Goal: Task Accomplishment & Management: Manage account settings

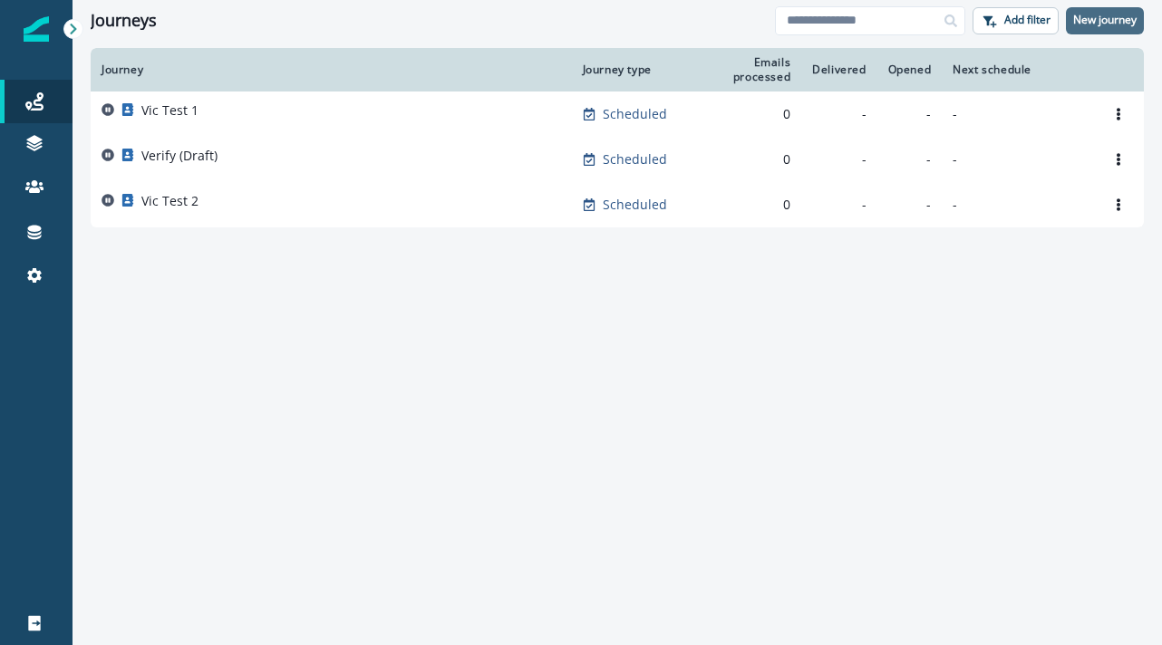
click at [1086, 18] on p "New journey" at bounding box center [1104, 20] width 63 height 13
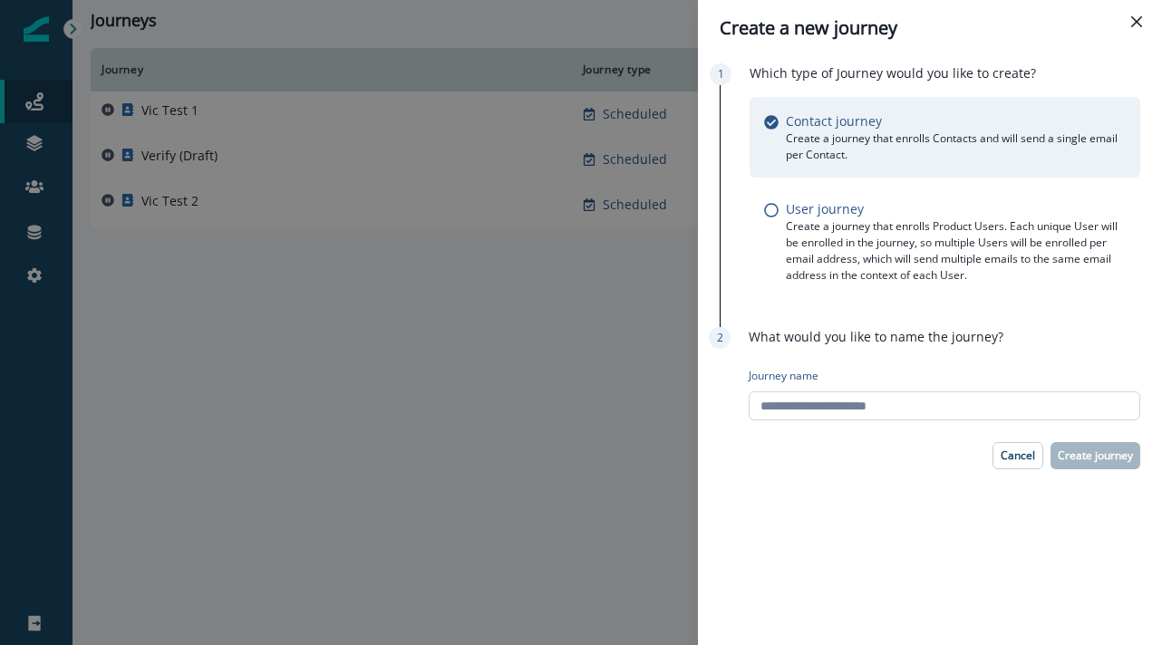
click at [1021, 404] on input "Journey name" at bounding box center [943, 405] width 391 height 29
type input "**********"
click at [1011, 460] on p "Cancel" at bounding box center [1017, 455] width 34 height 13
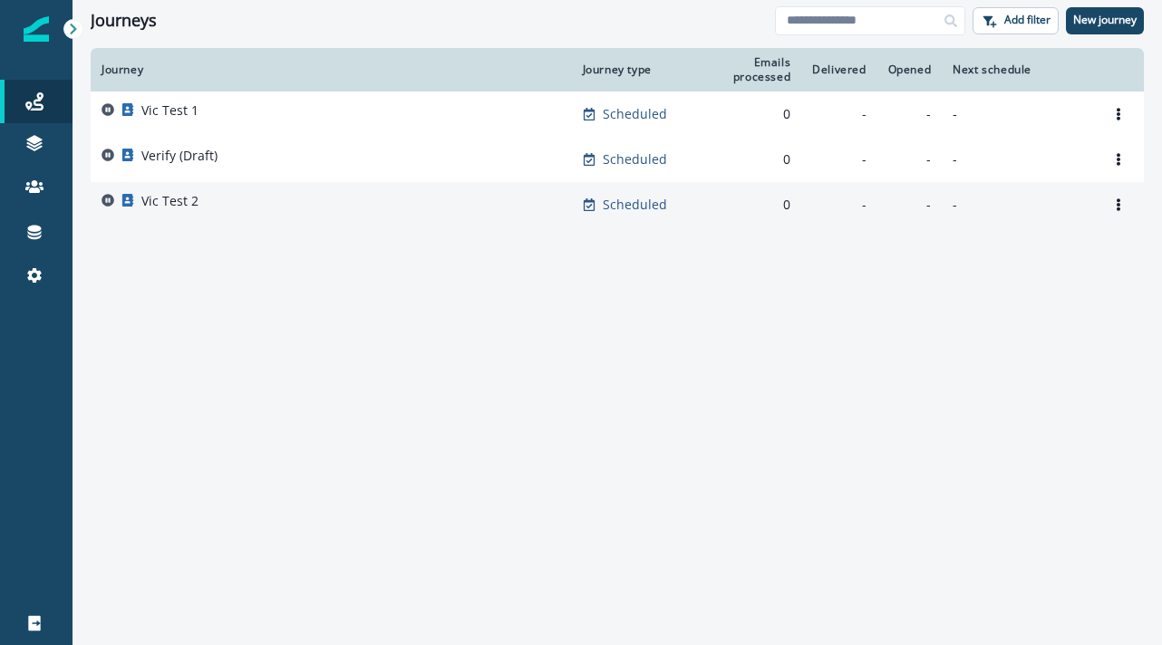
click at [217, 202] on div "Vic Test 2" at bounding box center [330, 204] width 459 height 25
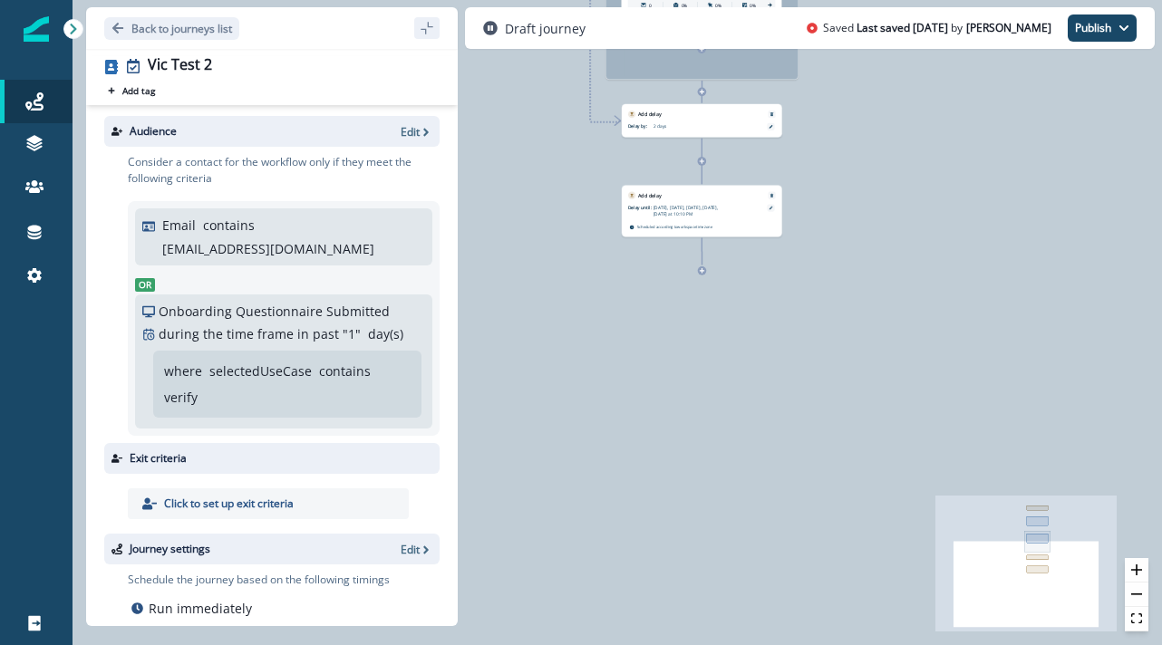
click at [700, 275] on div "0 contact has entered the journey Add delay Delay by: 1 minute Delay details in…" at bounding box center [616, 322] width 1089 height 645
click at [703, 272] on icon at bounding box center [701, 270] width 5 height 5
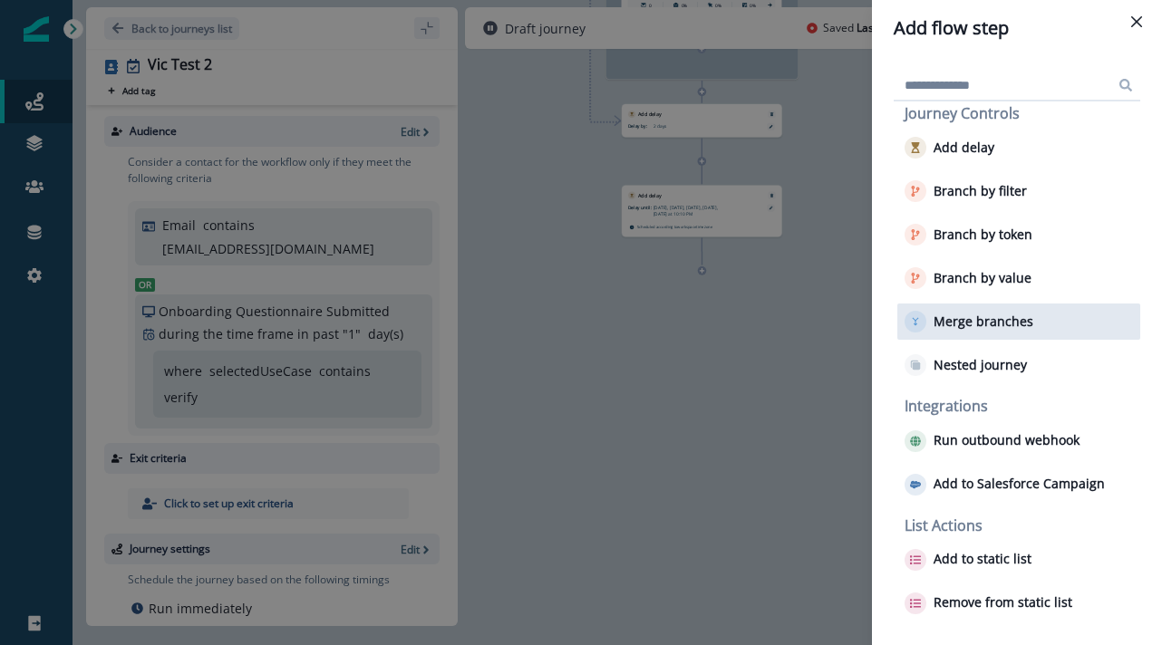
scroll to position [218, 0]
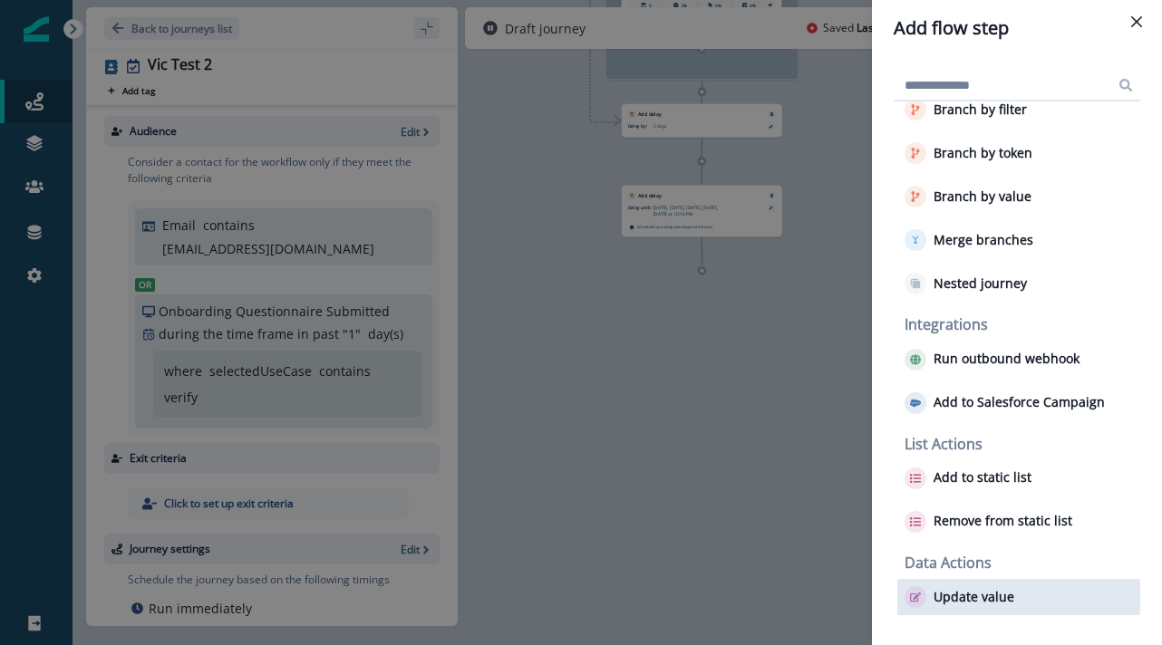
click at [983, 591] on p "Update value" at bounding box center [973, 597] width 81 height 15
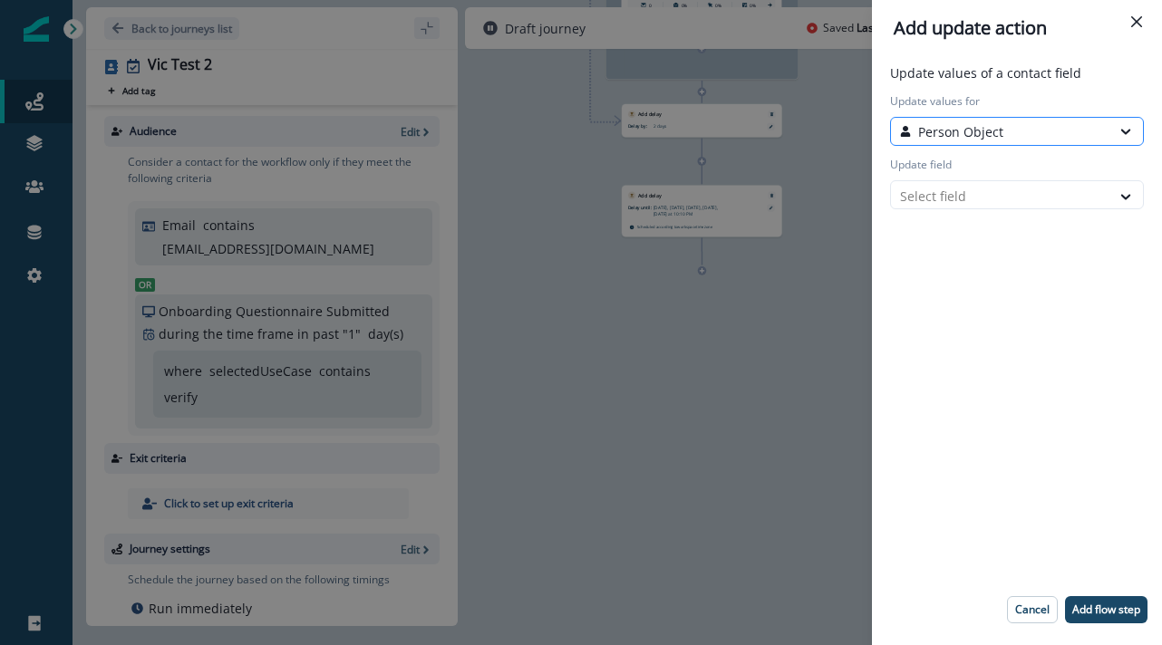
click at [1011, 137] on div "Person Object" at bounding box center [1000, 131] width 201 height 19
click at [973, 237] on div "Update values of a contact field Update values for Person Object Update field S…" at bounding box center [1016, 350] width 275 height 574
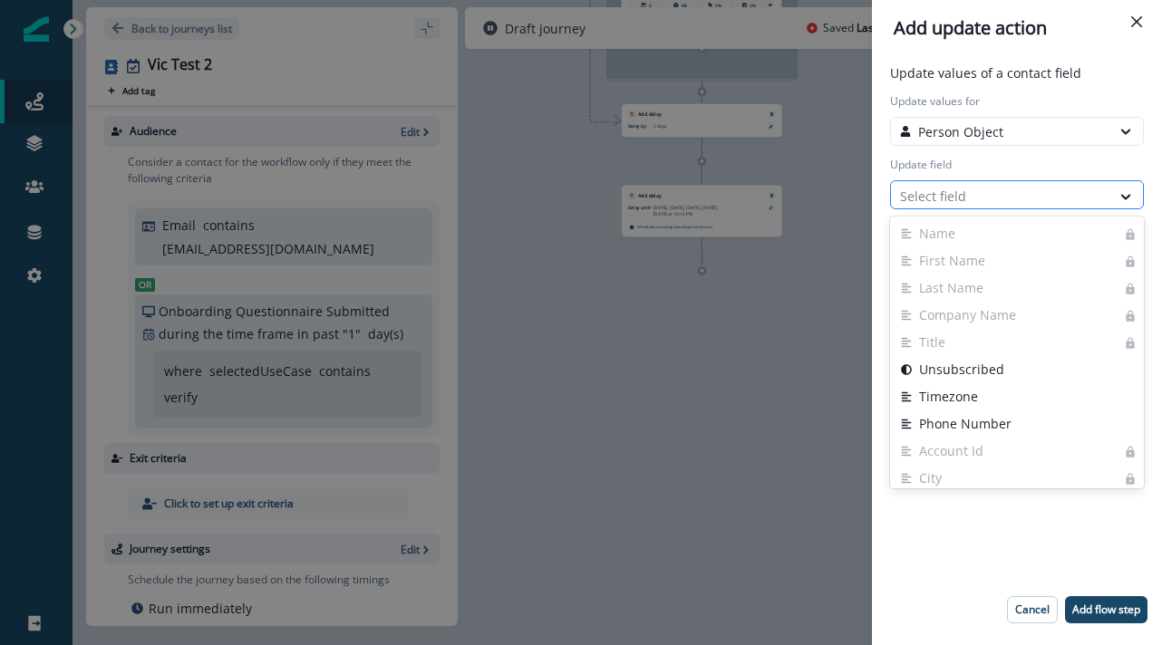
click at [973, 194] on div at bounding box center [1000, 196] width 201 height 23
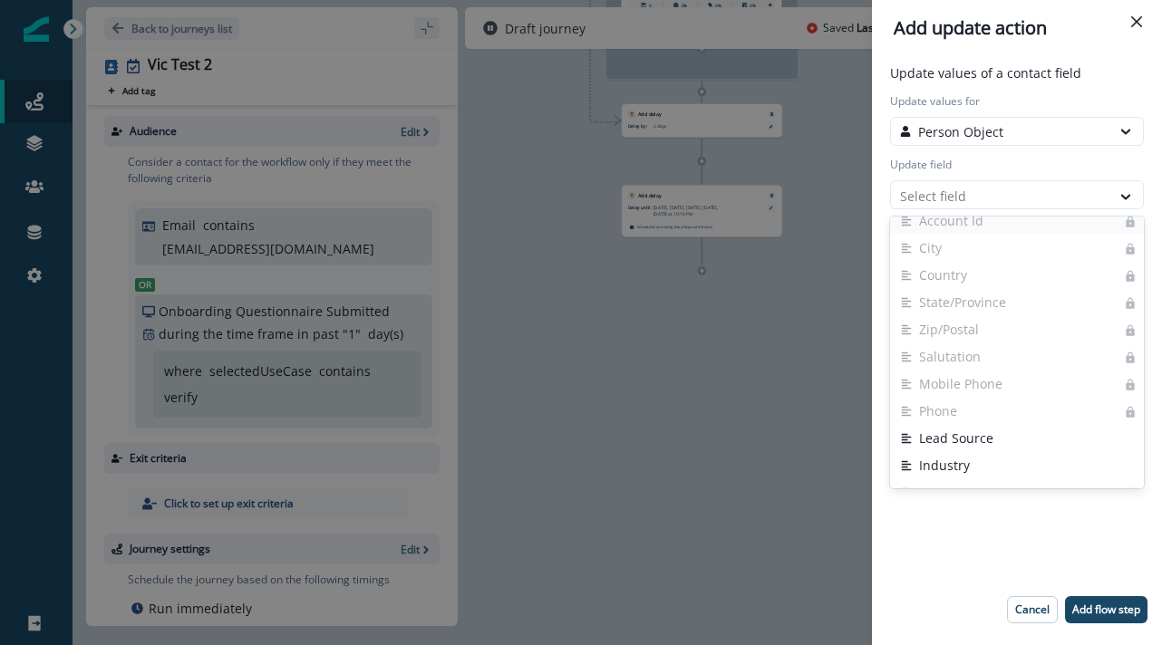
scroll to position [241, 0]
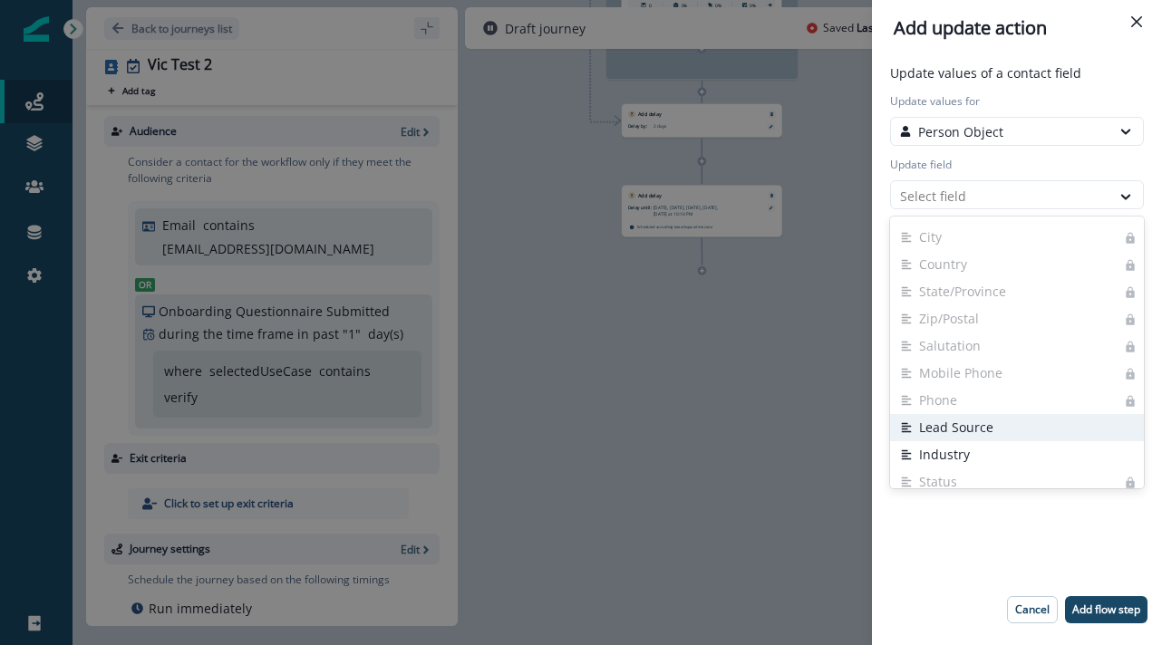
click at [946, 431] on button "Lead Source" at bounding box center [1017, 427] width 254 height 27
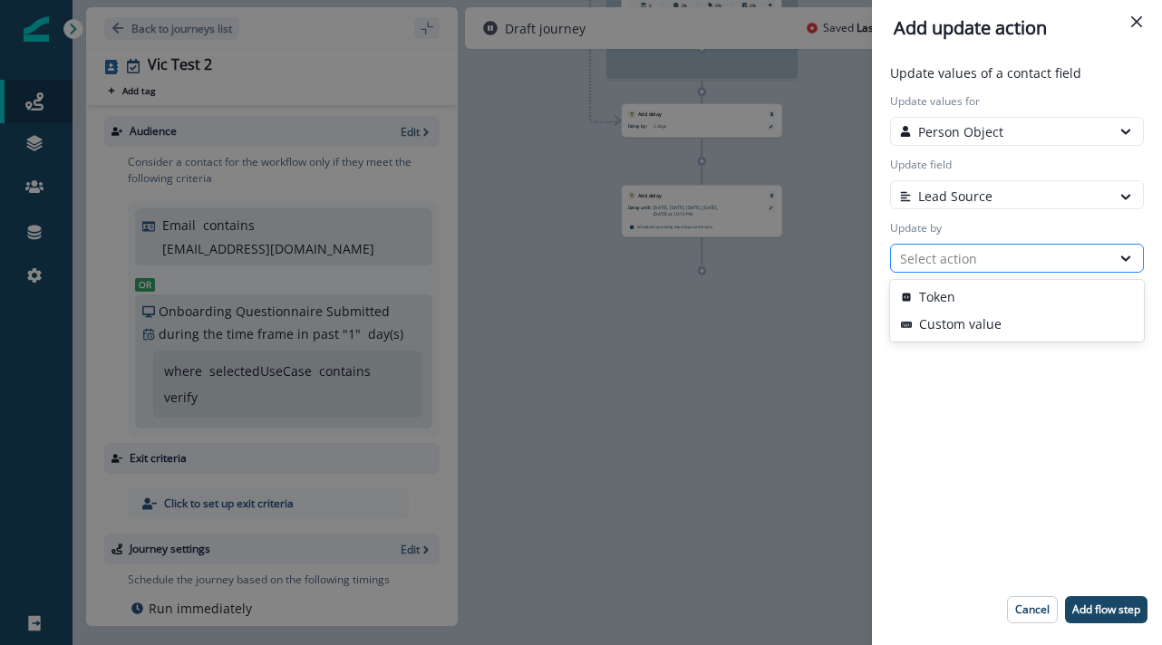
click at [977, 252] on div "Select action" at bounding box center [1000, 258] width 201 height 19
click at [1133, 19] on icon "Close" at bounding box center [1136, 21] width 11 height 11
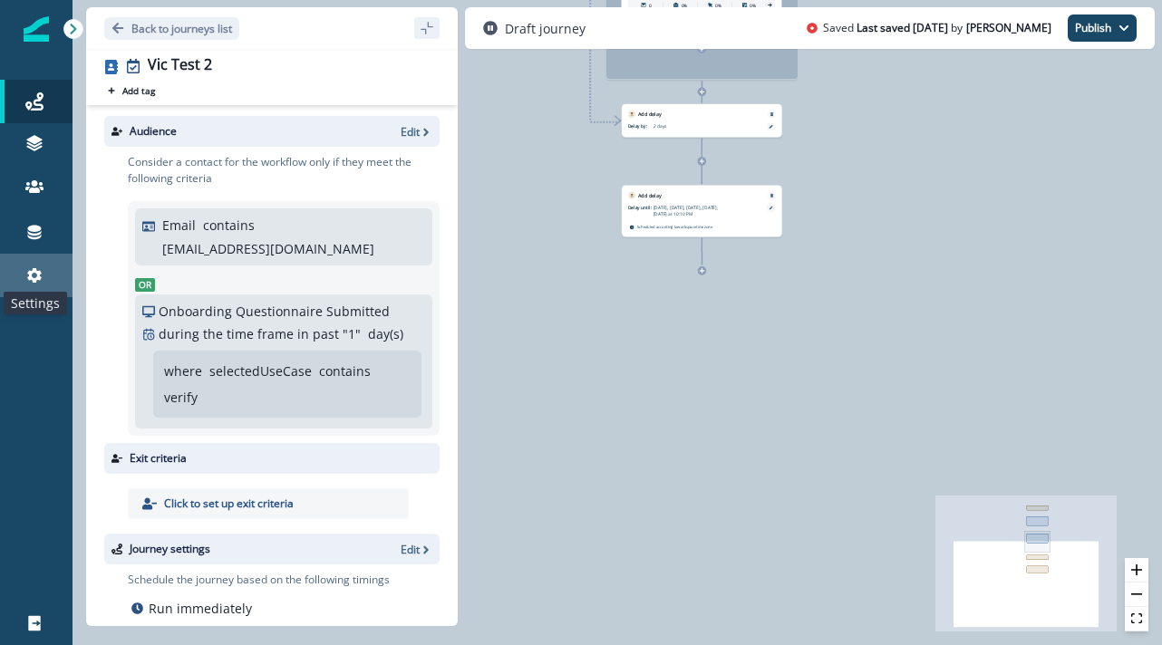
click at [31, 269] on icon at bounding box center [34, 275] width 18 height 18
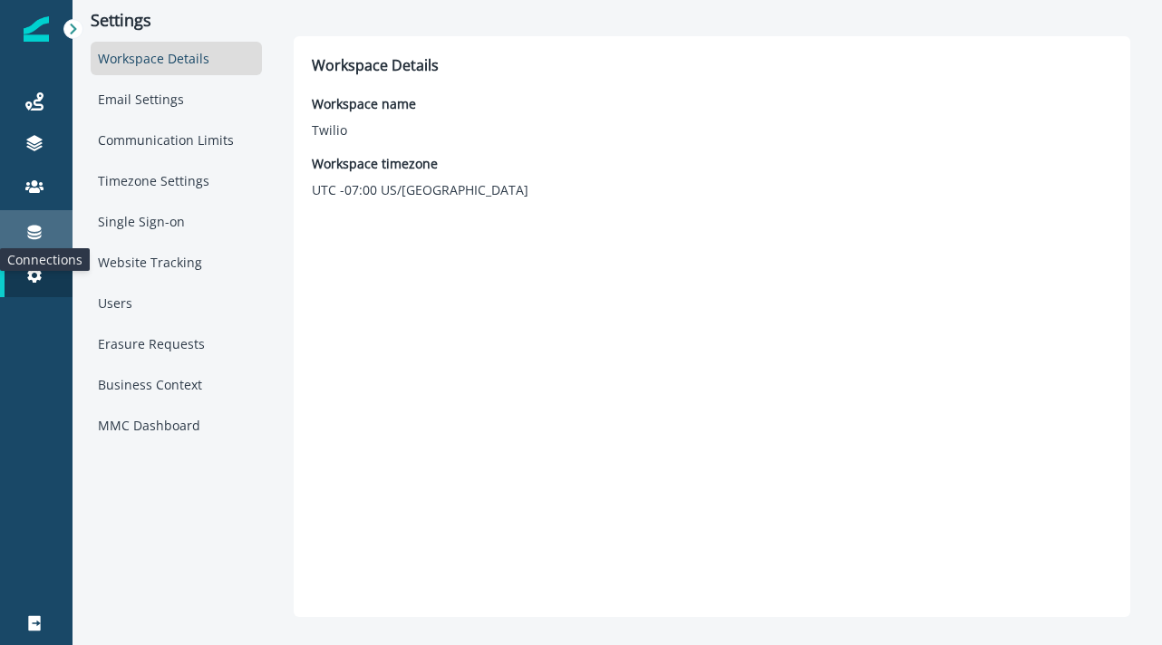
click at [36, 226] on icon at bounding box center [35, 233] width 14 height 14
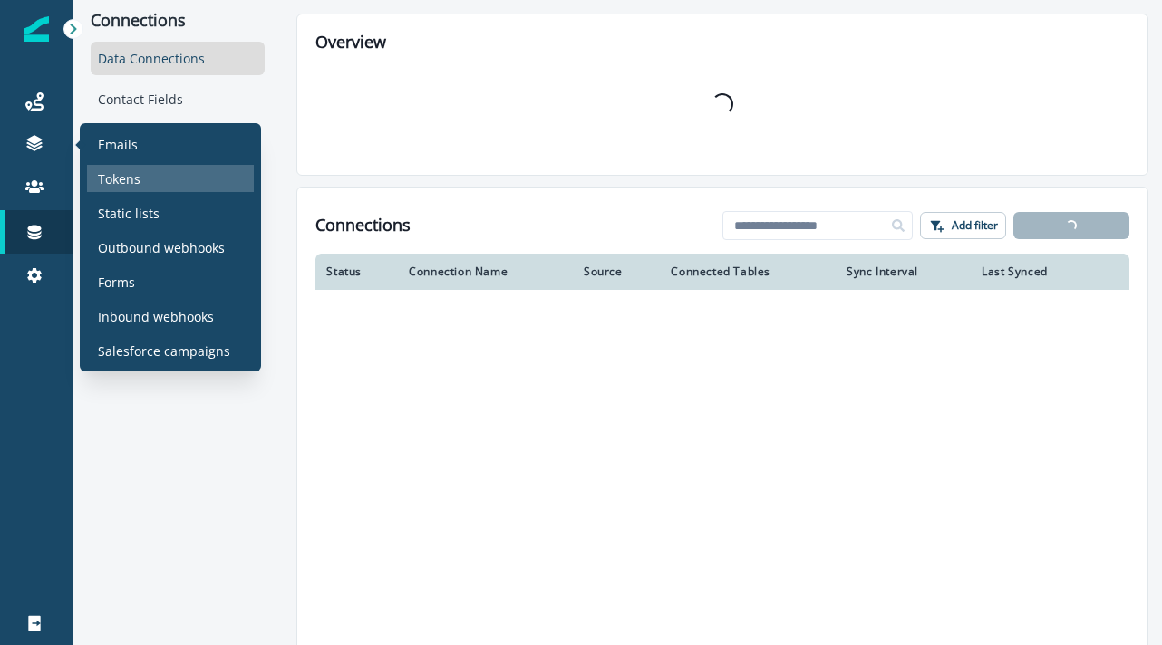
click at [147, 170] on div "Tokens" at bounding box center [170, 178] width 167 height 27
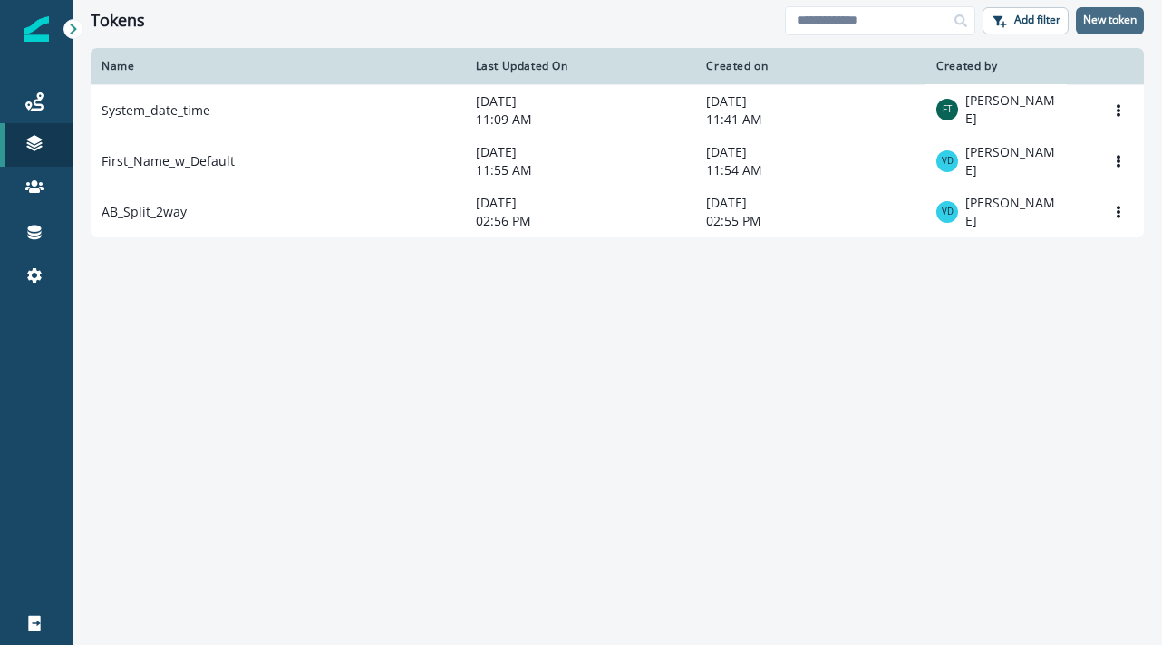
click at [1107, 21] on p "New token" at bounding box center [1109, 20] width 53 height 13
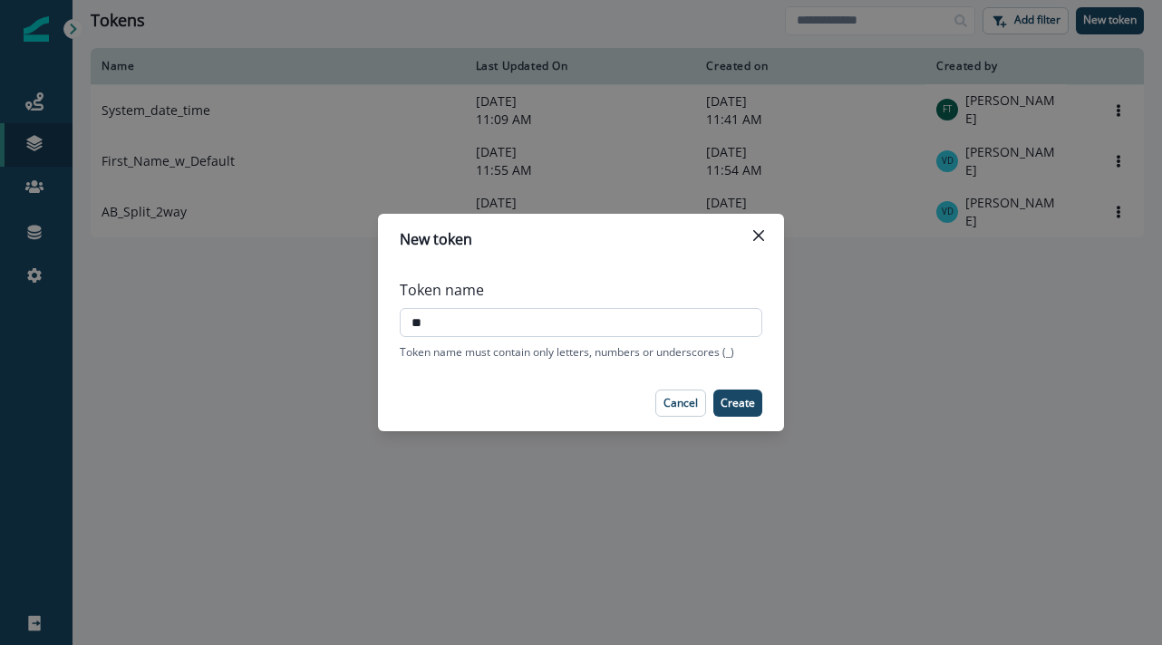
type input "*"
click at [415, 322] on input "**********" at bounding box center [581, 322] width 362 height 29
click at [742, 404] on p "Create" at bounding box center [737, 403] width 34 height 13
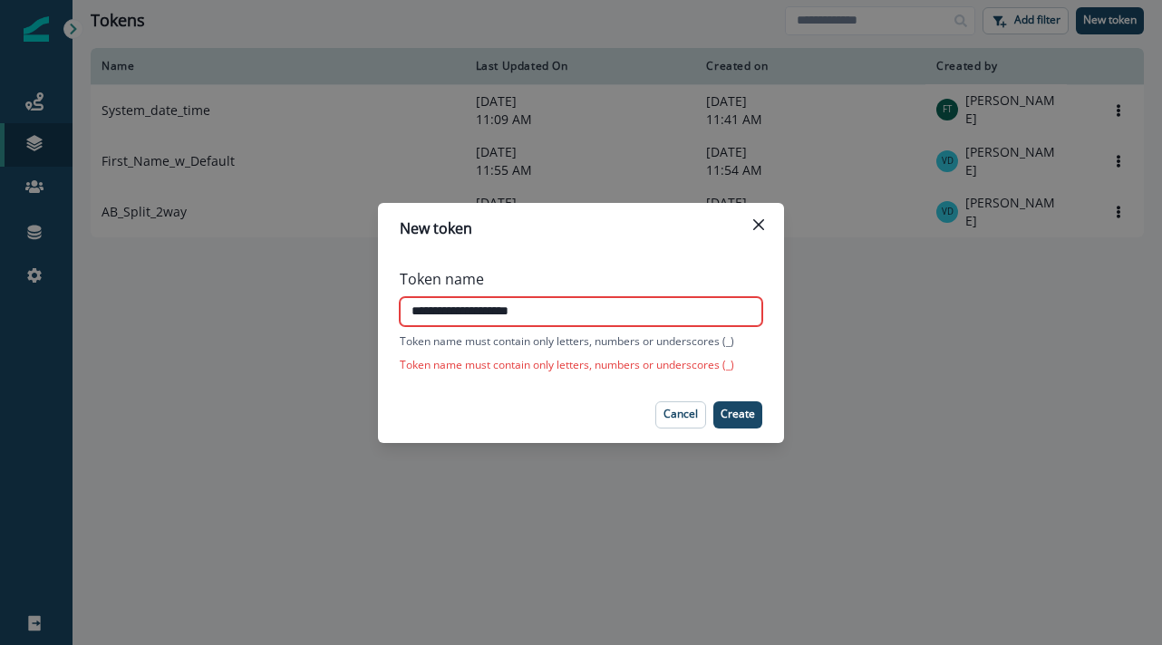
click at [599, 307] on input "**********" at bounding box center [581, 311] width 362 height 29
click at [568, 312] on input "**********" at bounding box center [581, 311] width 362 height 29
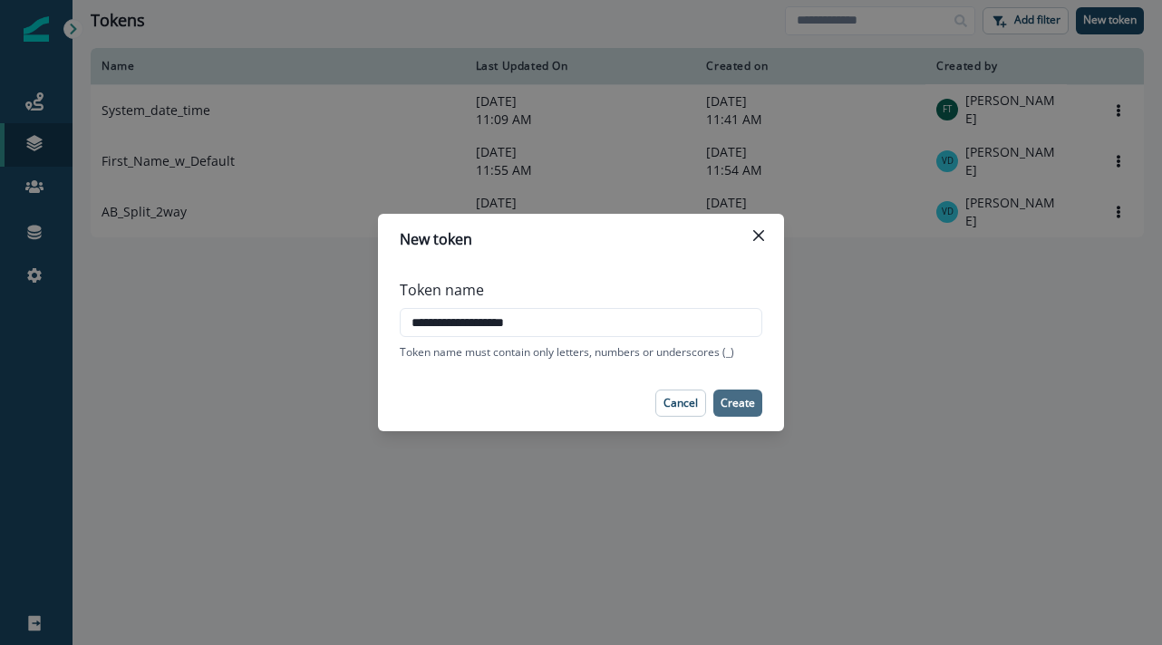
type input "**********"
click at [736, 400] on p "Create" at bounding box center [737, 403] width 34 height 13
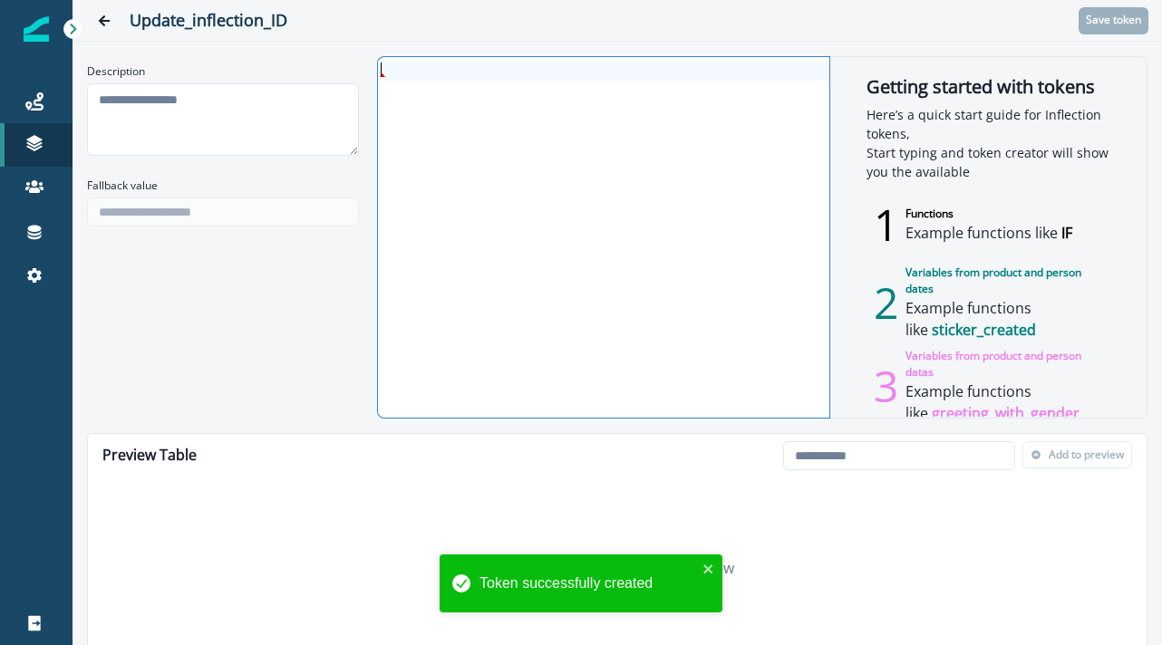
click at [415, 118] on div at bounding box center [602, 237] width 448 height 361
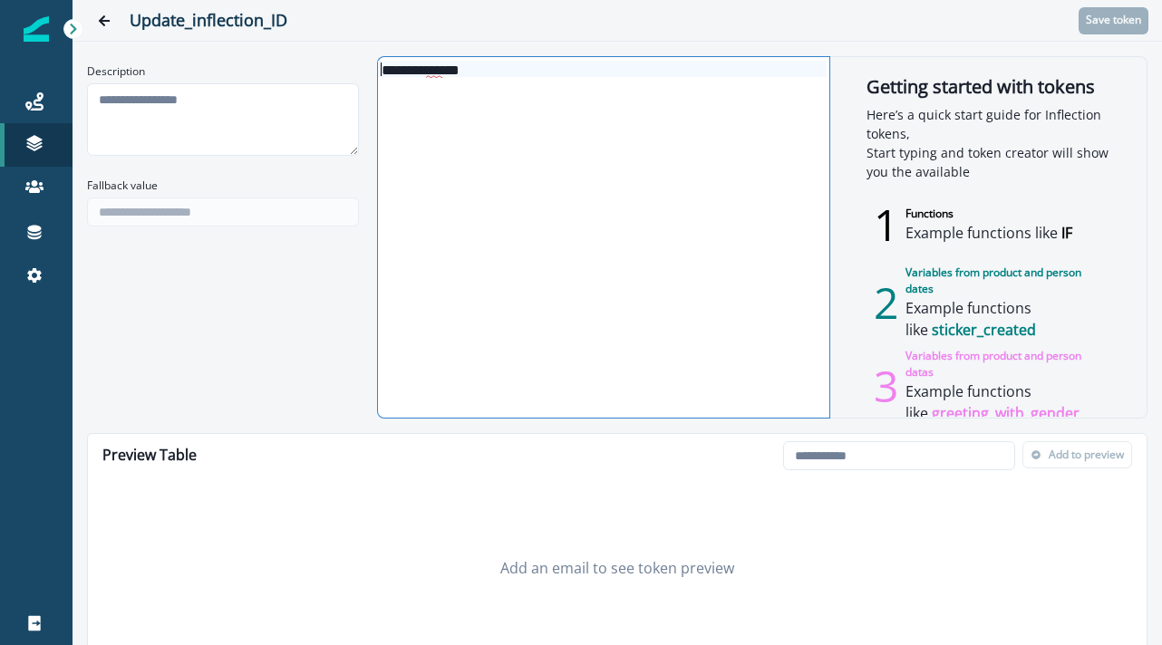
click at [456, 61] on div "******** *** ***" at bounding box center [602, 69] width 448 height 16
click at [442, 68] on span "***" at bounding box center [434, 70] width 16 height 14
click at [463, 125] on div "******** ****** * **** * *" at bounding box center [602, 237] width 448 height 361
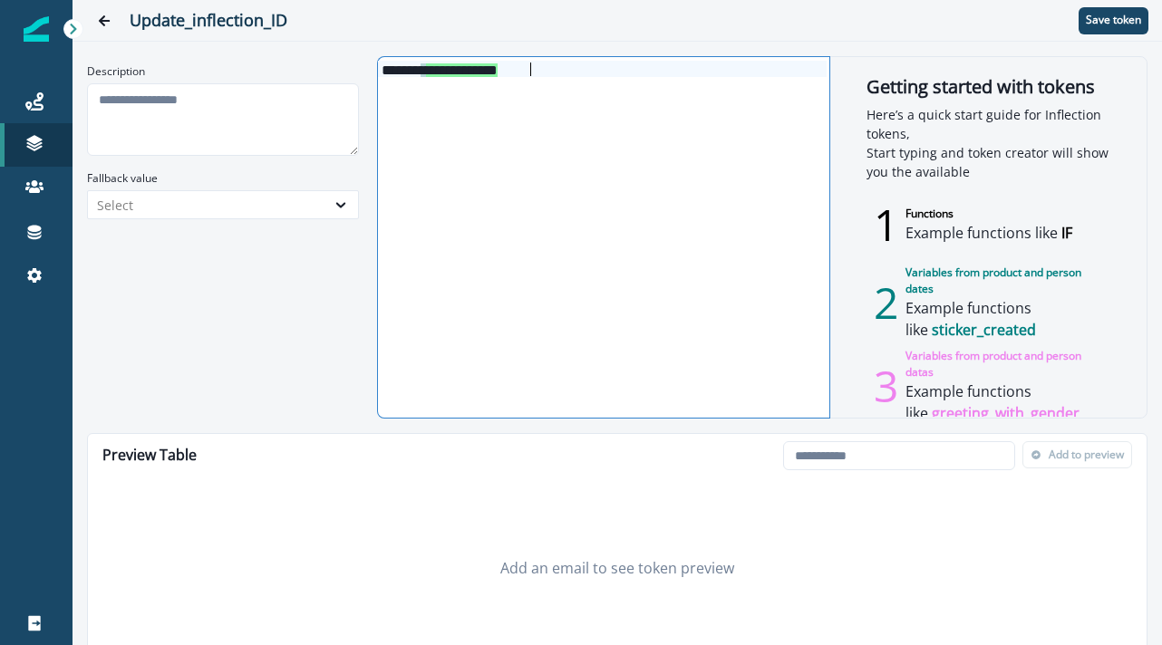
click at [455, 146] on div "**********" at bounding box center [602, 237] width 448 height 361
click at [830, 454] on input "email" at bounding box center [899, 455] width 232 height 29
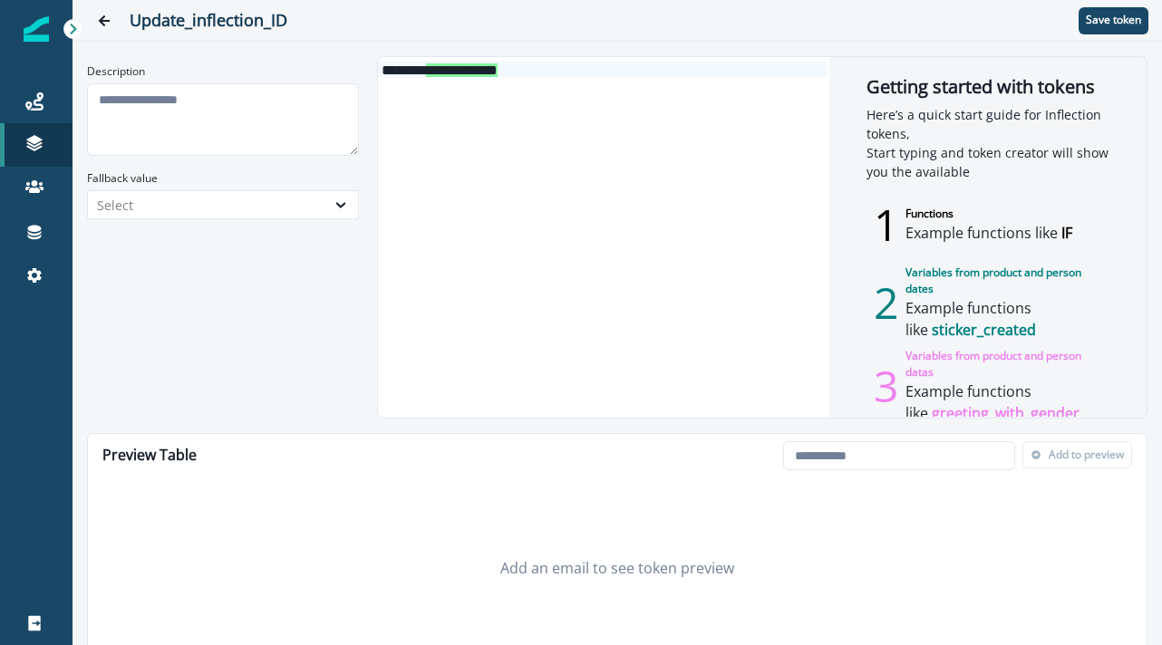
type input "**********"
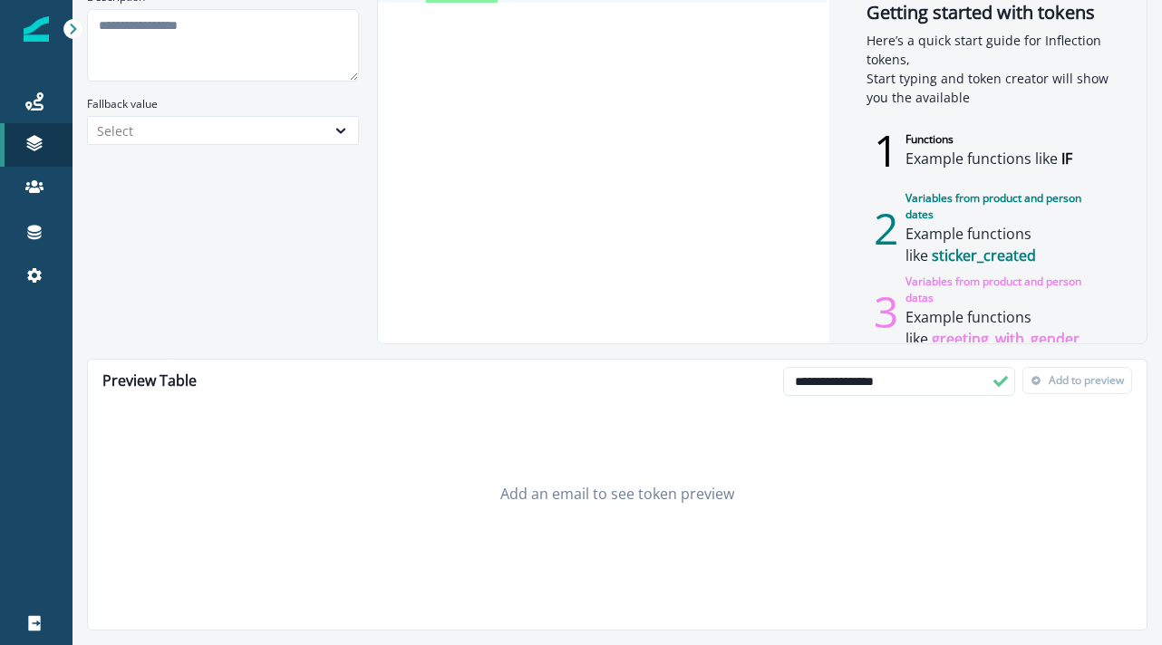
scroll to position [57, 0]
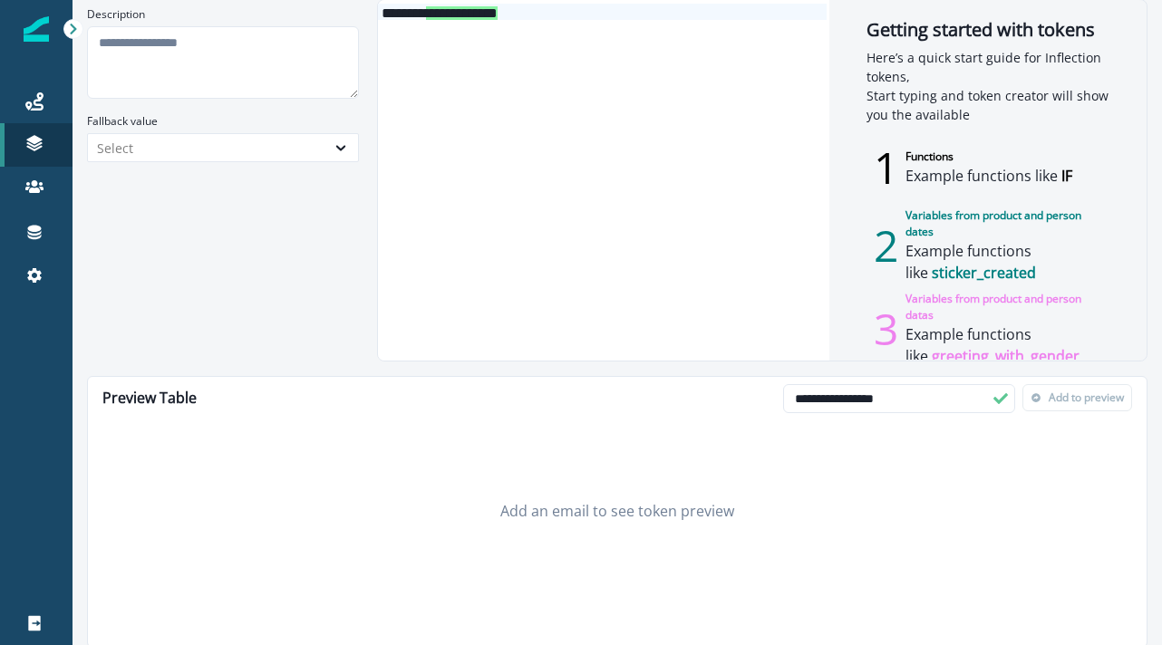
click at [619, 153] on div "**********" at bounding box center [602, 180] width 448 height 361
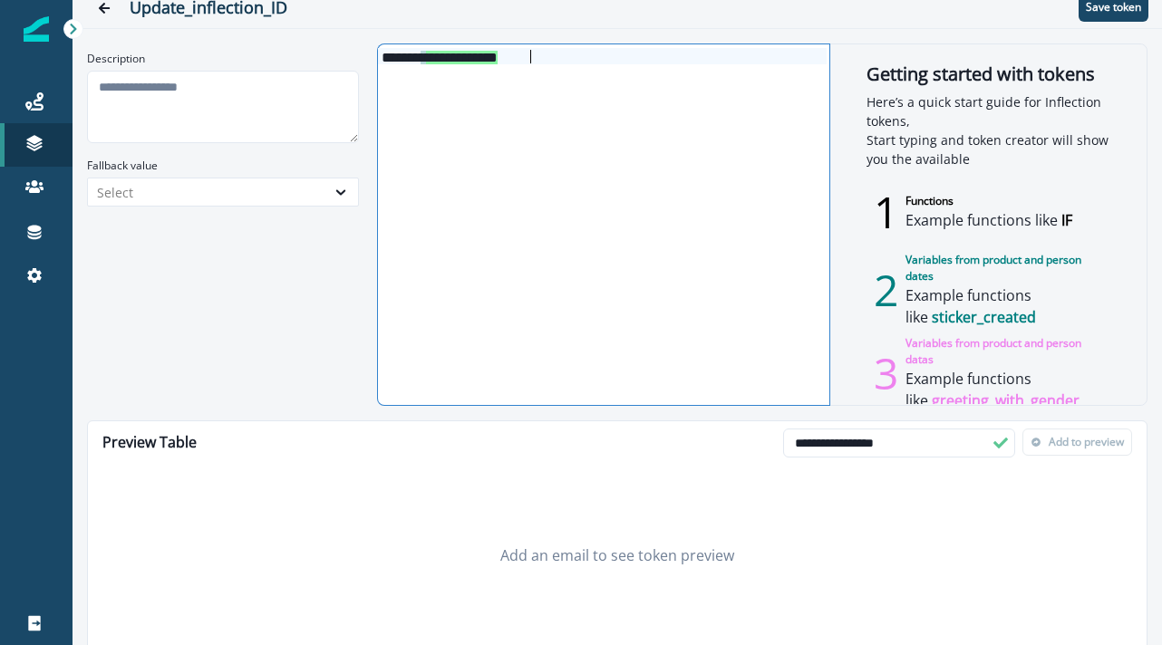
scroll to position [0, 0]
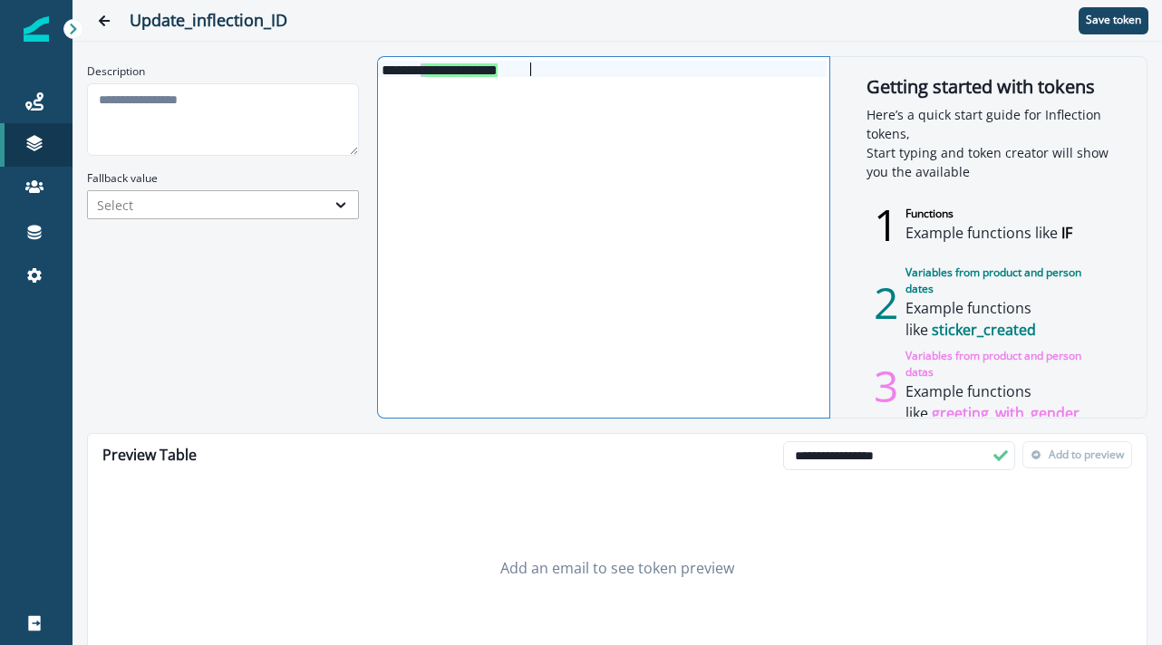
click at [294, 201] on div "Select" at bounding box center [206, 205] width 219 height 19
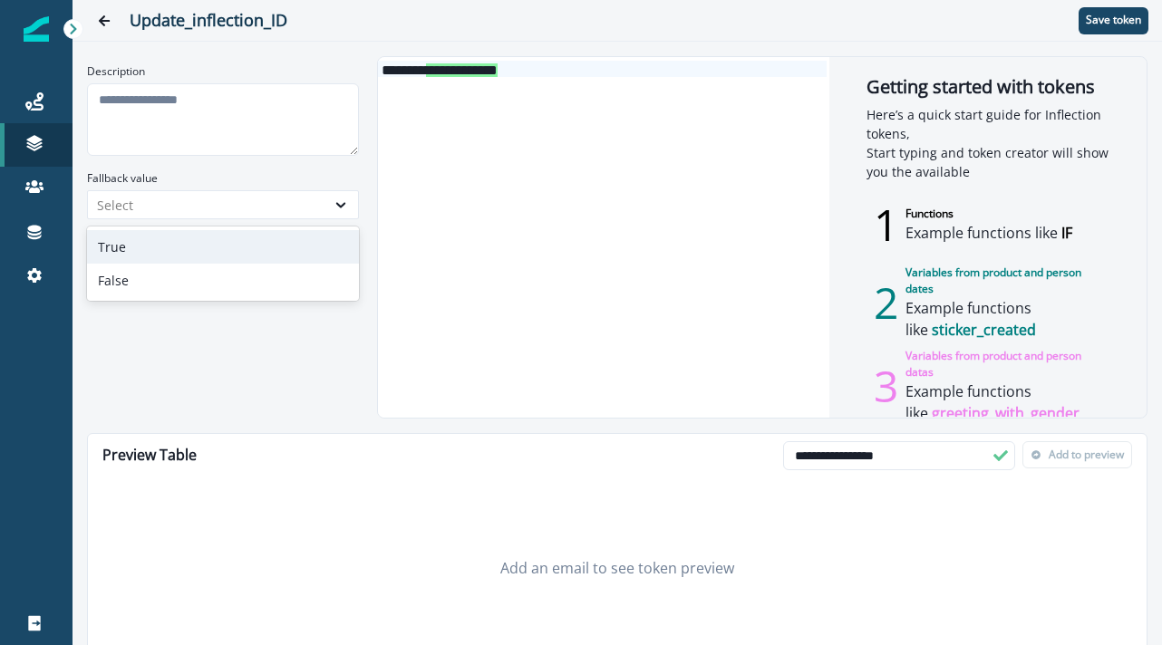
click at [442, 187] on div "**********" at bounding box center [602, 237] width 448 height 361
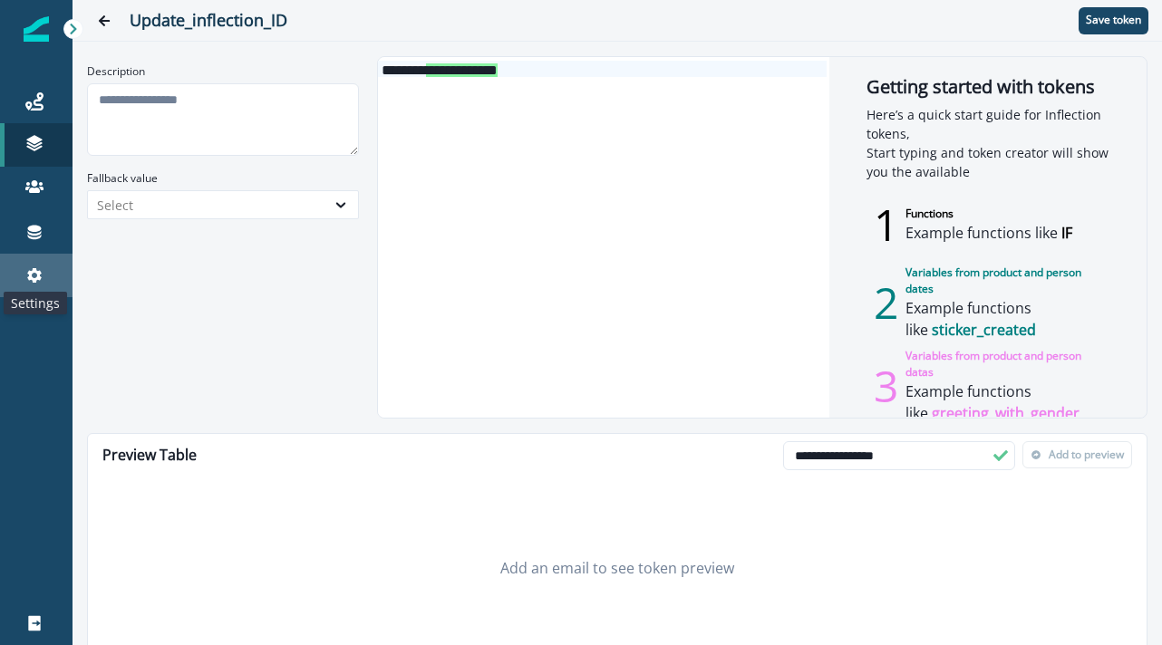
click at [34, 270] on icon at bounding box center [34, 275] width 14 height 14
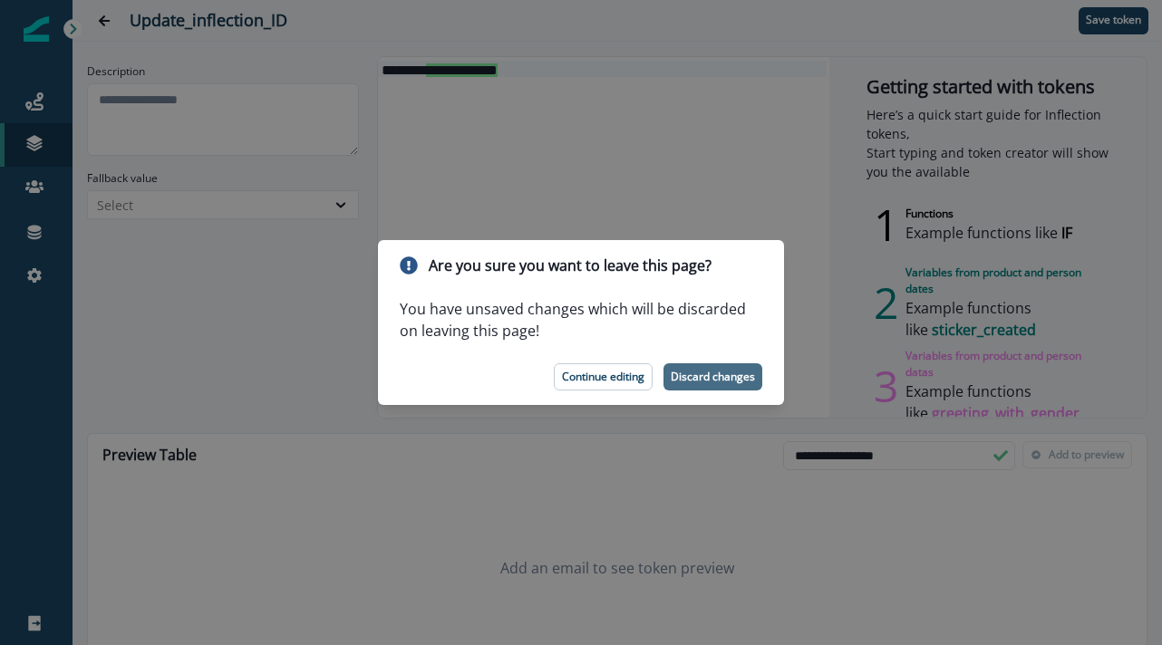
click at [698, 371] on p "Discard changes" at bounding box center [712, 377] width 84 height 13
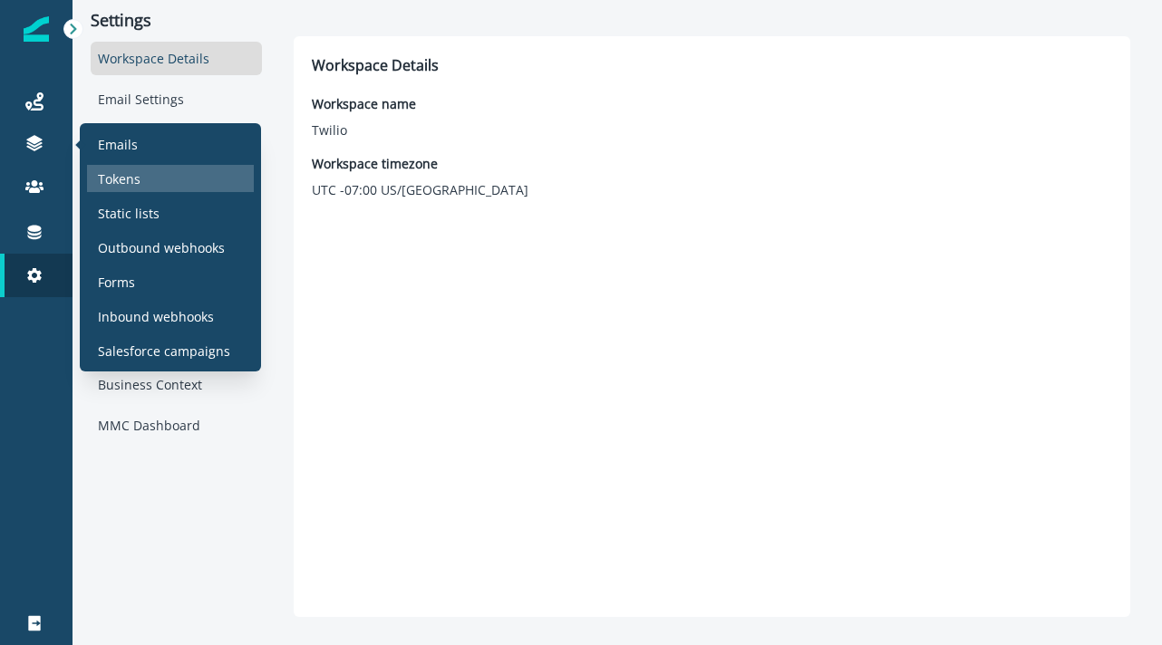
click at [148, 178] on div "Tokens" at bounding box center [170, 178] width 167 height 27
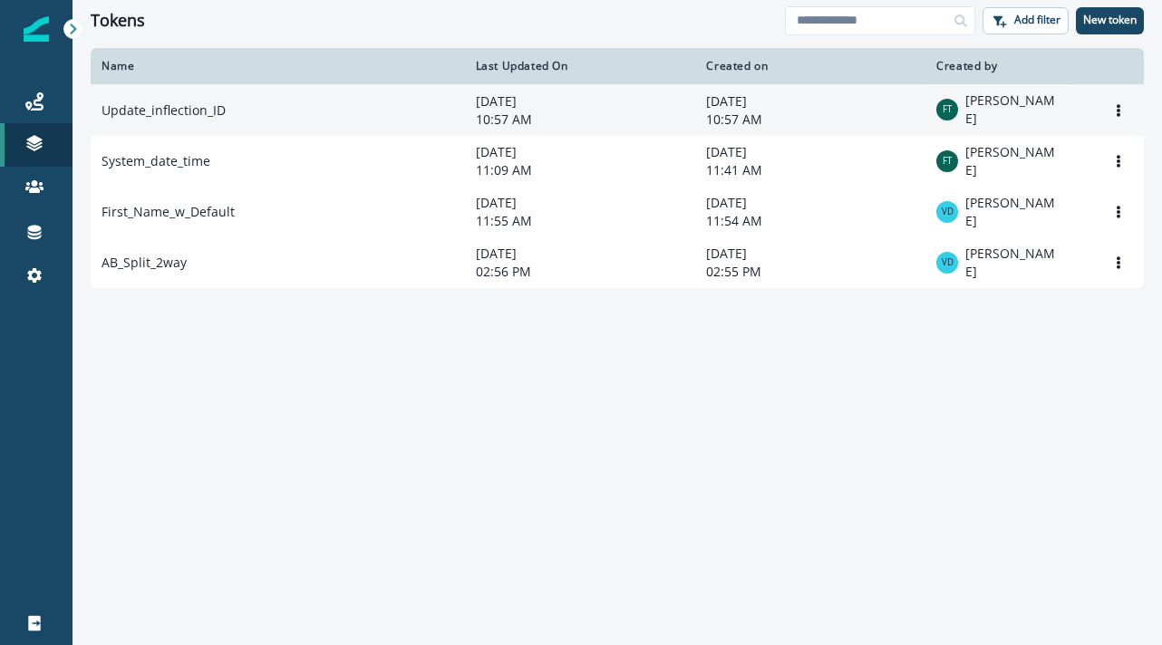
click at [542, 115] on p "10:57 AM" at bounding box center [580, 120] width 209 height 18
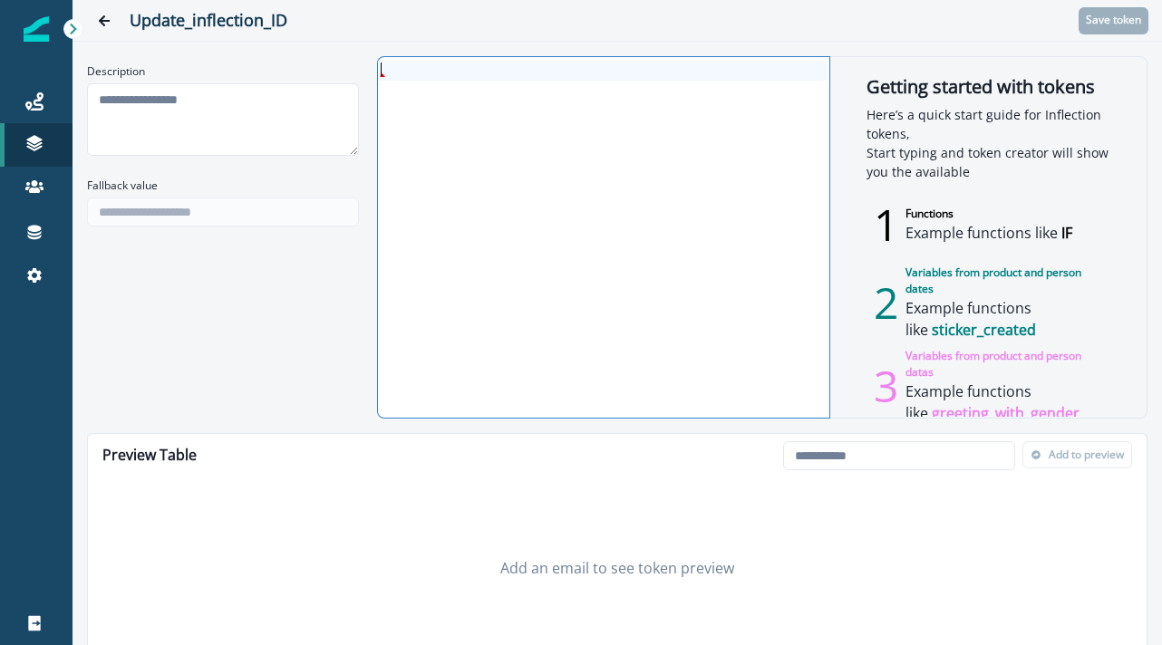
click at [651, 130] on div at bounding box center [602, 237] width 448 height 361
click at [493, 66] on div "**********" at bounding box center [602, 69] width 448 height 16
drag, startPoint x: 721, startPoint y: 63, endPoint x: 359, endPoint y: 72, distance: 362.5
click at [359, 72] on div "**********" at bounding box center [617, 237] width 1060 height 362
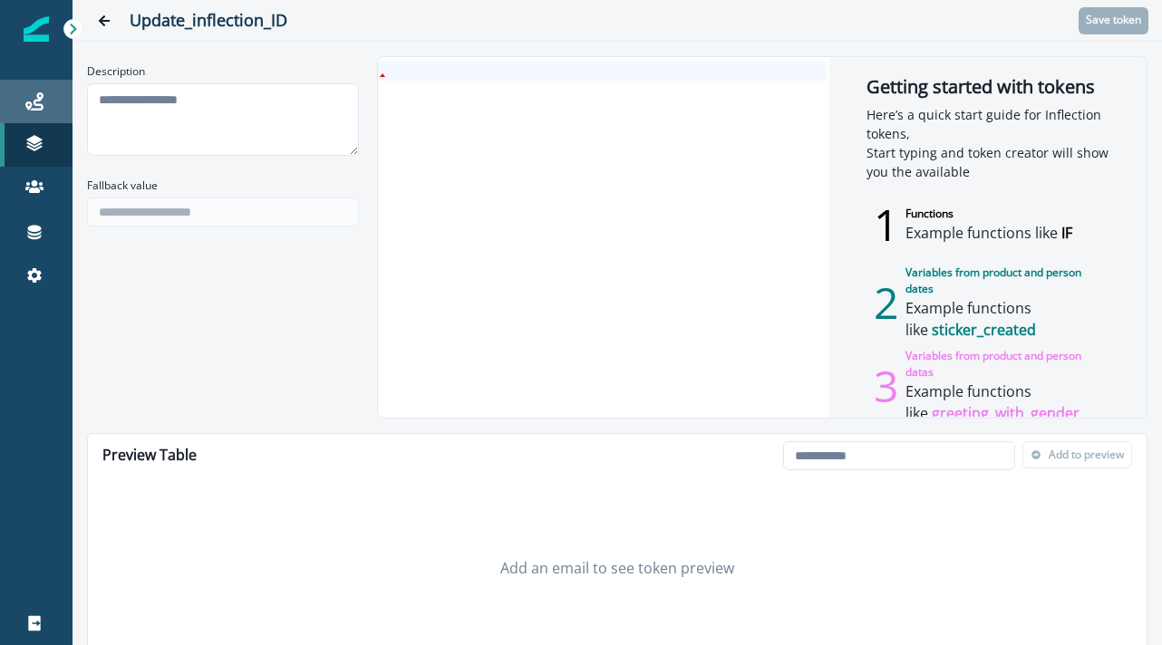
click at [44, 102] on div "Journeys" at bounding box center [36, 102] width 58 height 22
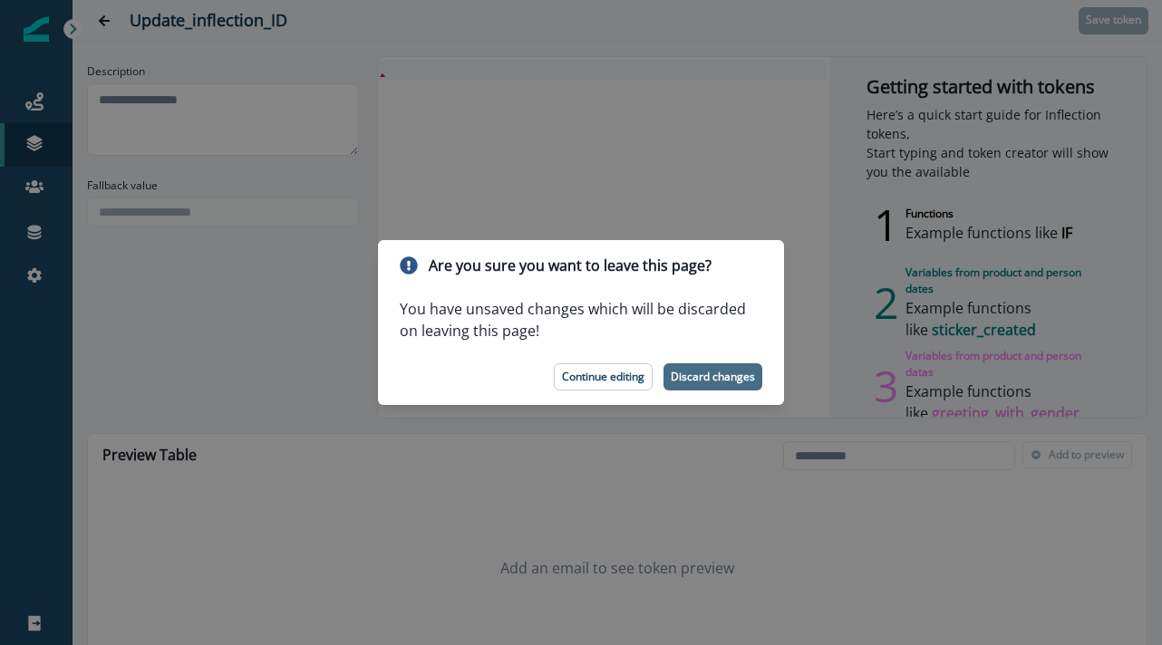
click at [692, 377] on p "Discard changes" at bounding box center [712, 377] width 84 height 13
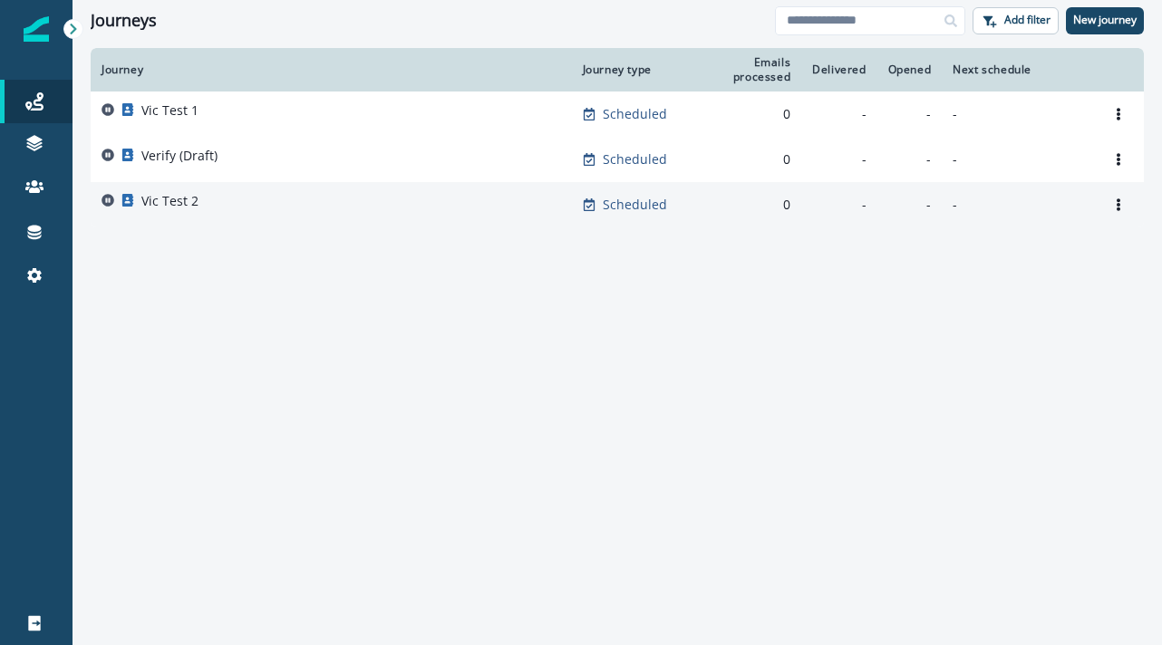
click at [204, 198] on div "Vic Test 2" at bounding box center [330, 204] width 459 height 25
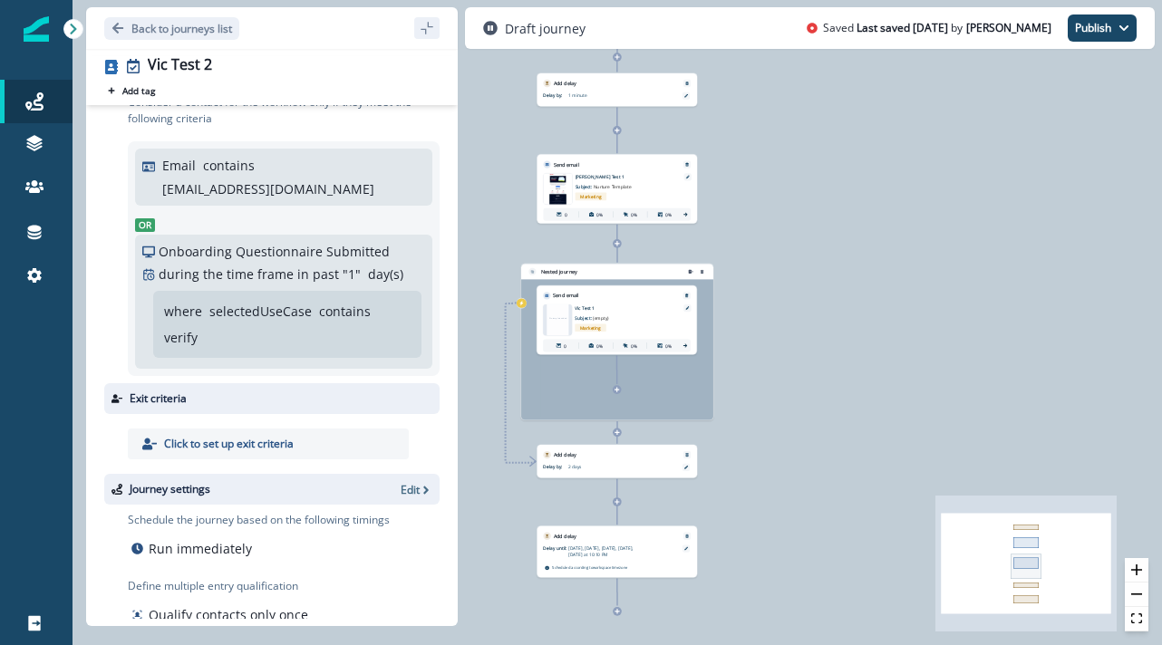
scroll to position [66, 0]
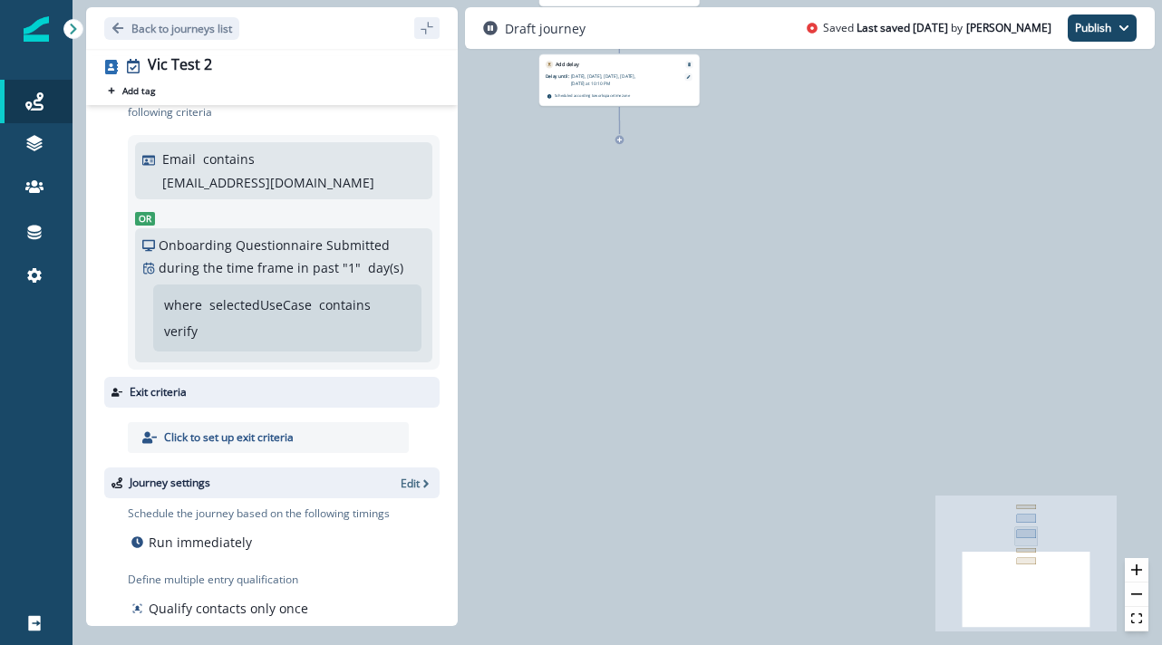
click at [623, 146] on div "0 contact has entered the journey Add delay Delay by: 1 minute Delay details in…" at bounding box center [616, 322] width 1089 height 645
click at [618, 136] on div at bounding box center [619, 139] width 9 height 9
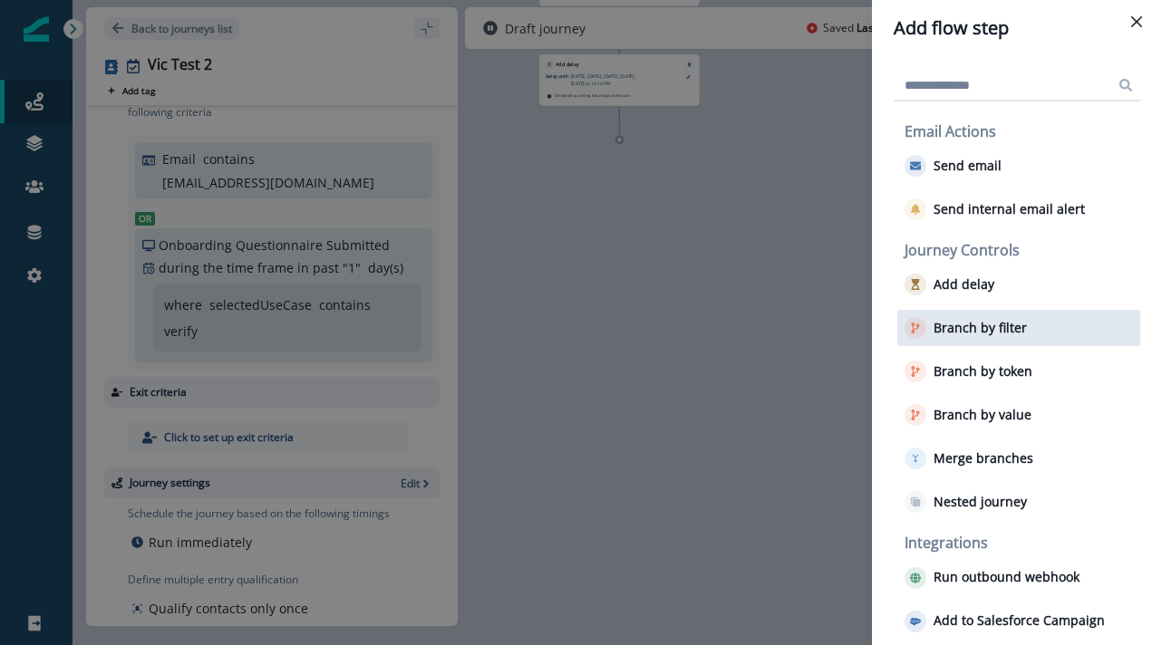
scroll to position [218, 0]
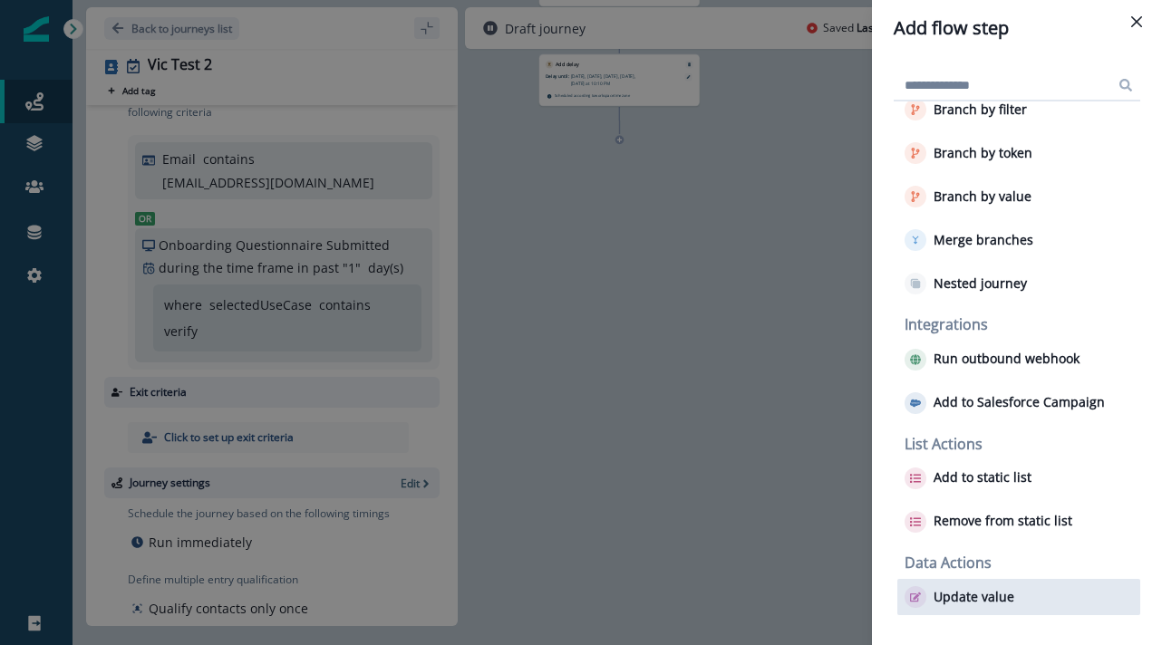
click at [984, 590] on p "Update value" at bounding box center [973, 597] width 81 height 15
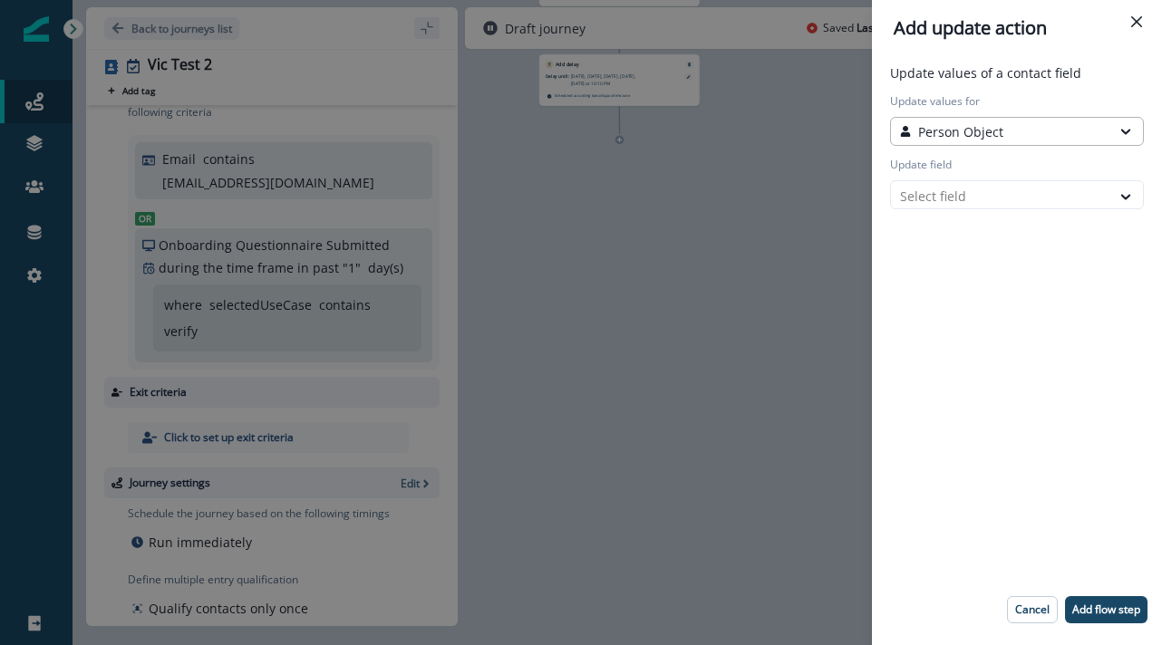
click at [997, 131] on p "Person Object" at bounding box center [960, 131] width 85 height 19
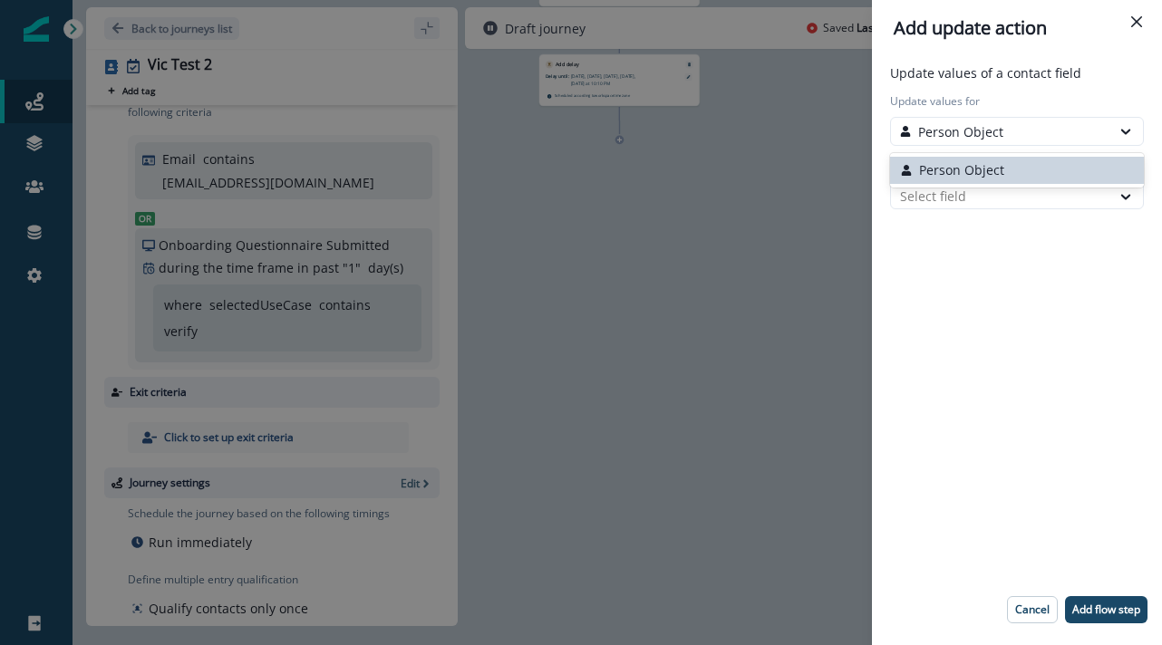
click at [987, 164] on button "Person Object" at bounding box center [1017, 170] width 254 height 27
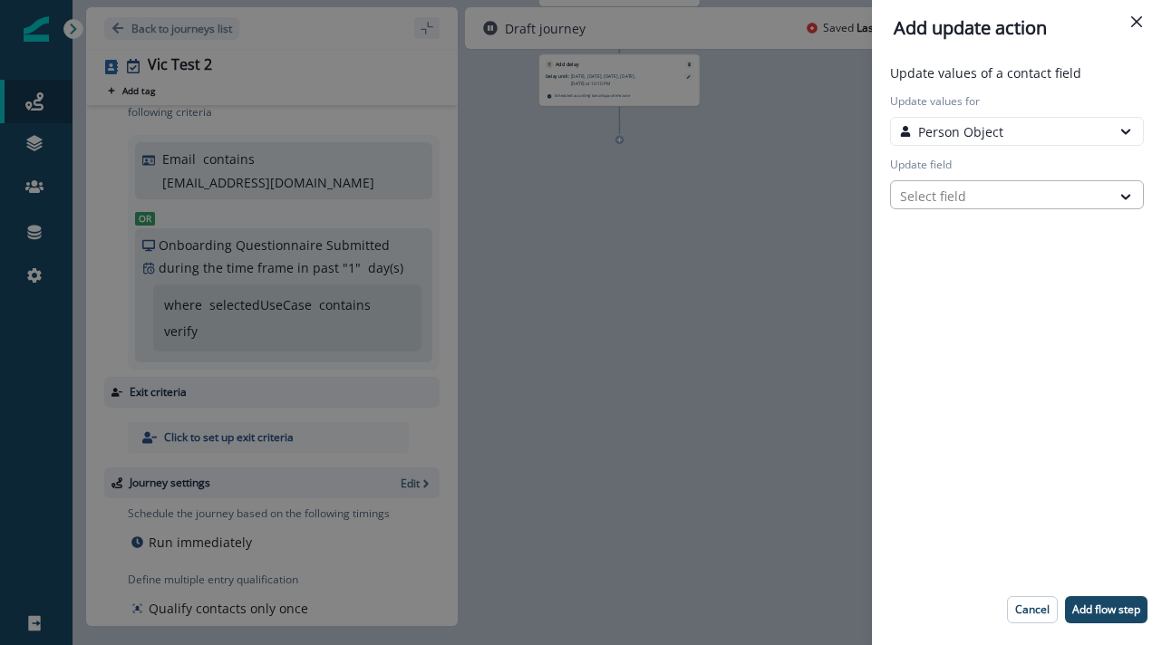
click at [980, 197] on div at bounding box center [1000, 196] width 201 height 23
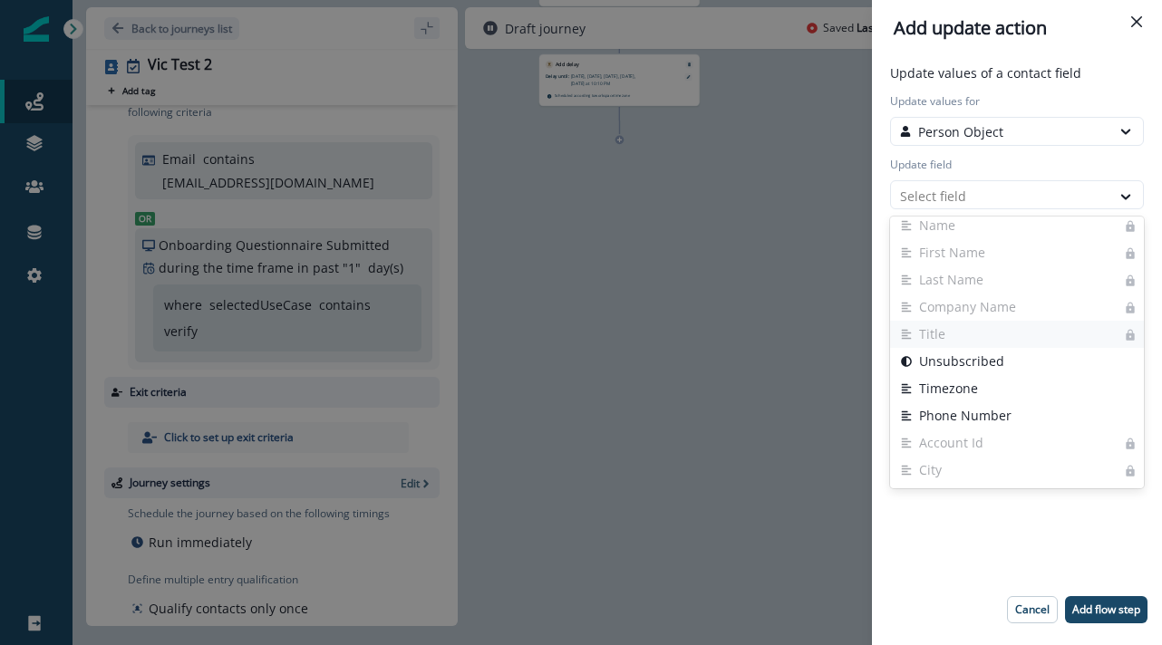
scroll to position [0, 0]
click at [993, 128] on p "Person Object" at bounding box center [960, 131] width 85 height 19
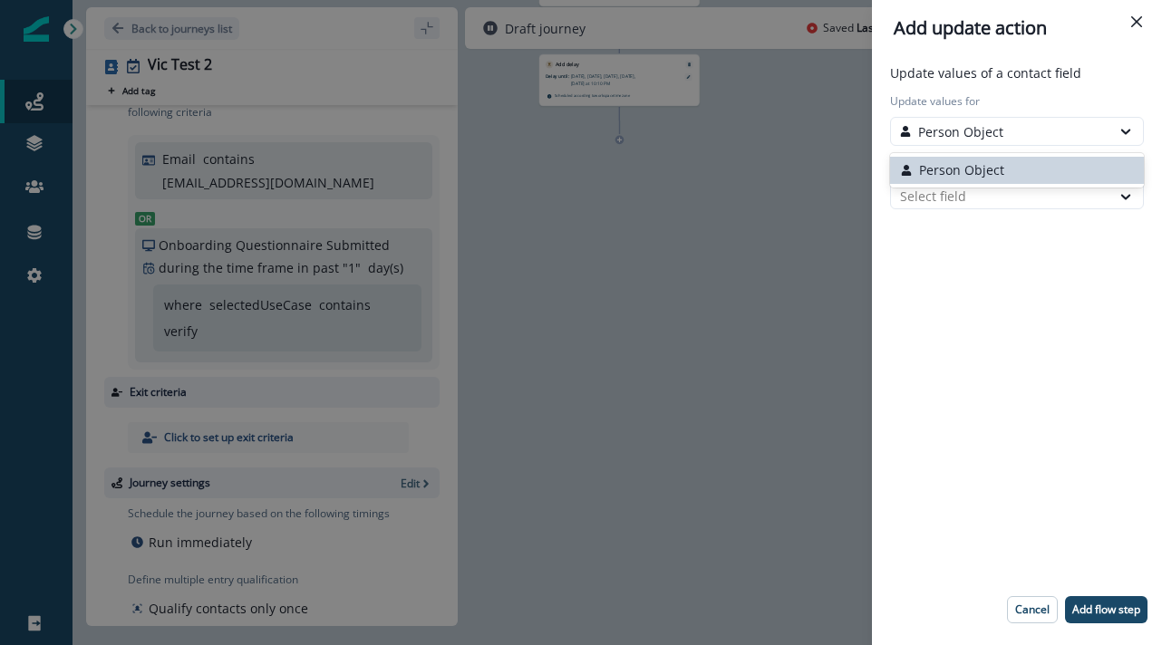
click at [965, 310] on div "Update values of a contact field Update values for Person Object selected, 1 of…" at bounding box center [1016, 350] width 275 height 574
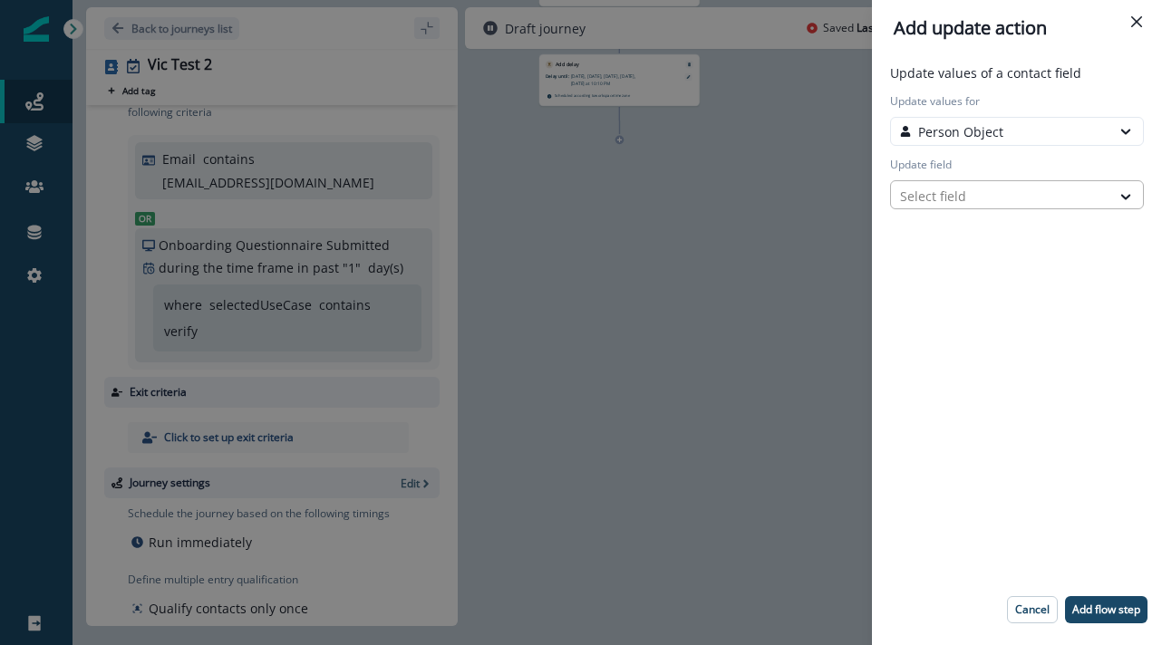
click at [964, 195] on div at bounding box center [1000, 196] width 201 height 23
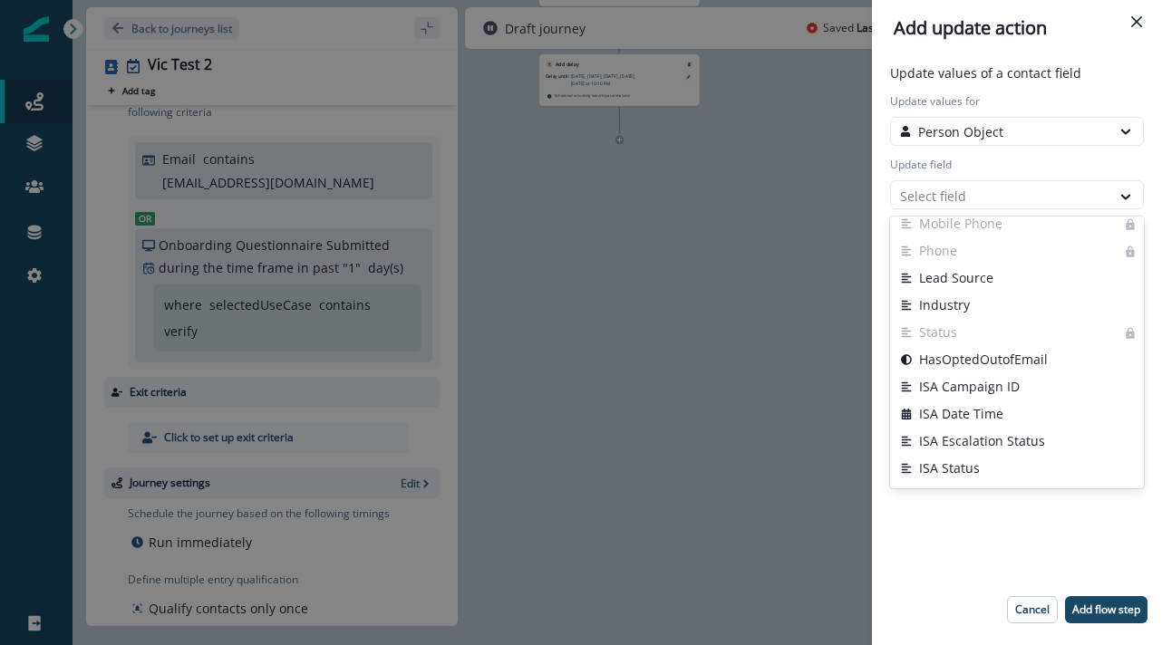
scroll to position [415, 0]
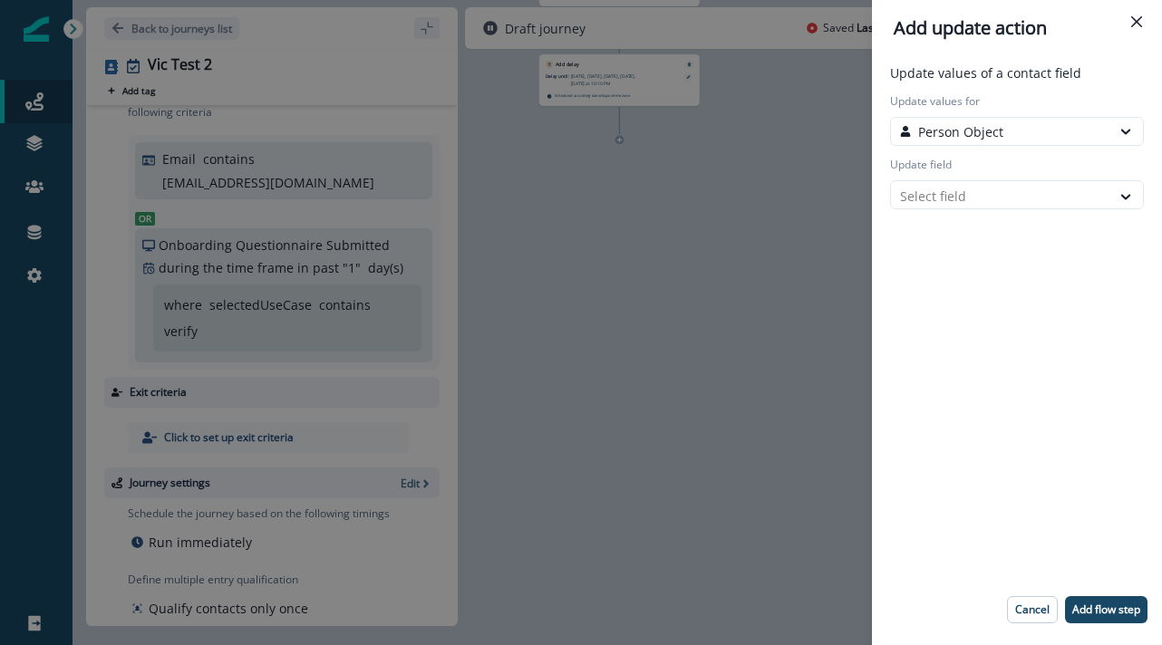
click at [760, 333] on div "Add update action Update values of a contact field Update values for Person Obj…" at bounding box center [581, 322] width 1162 height 645
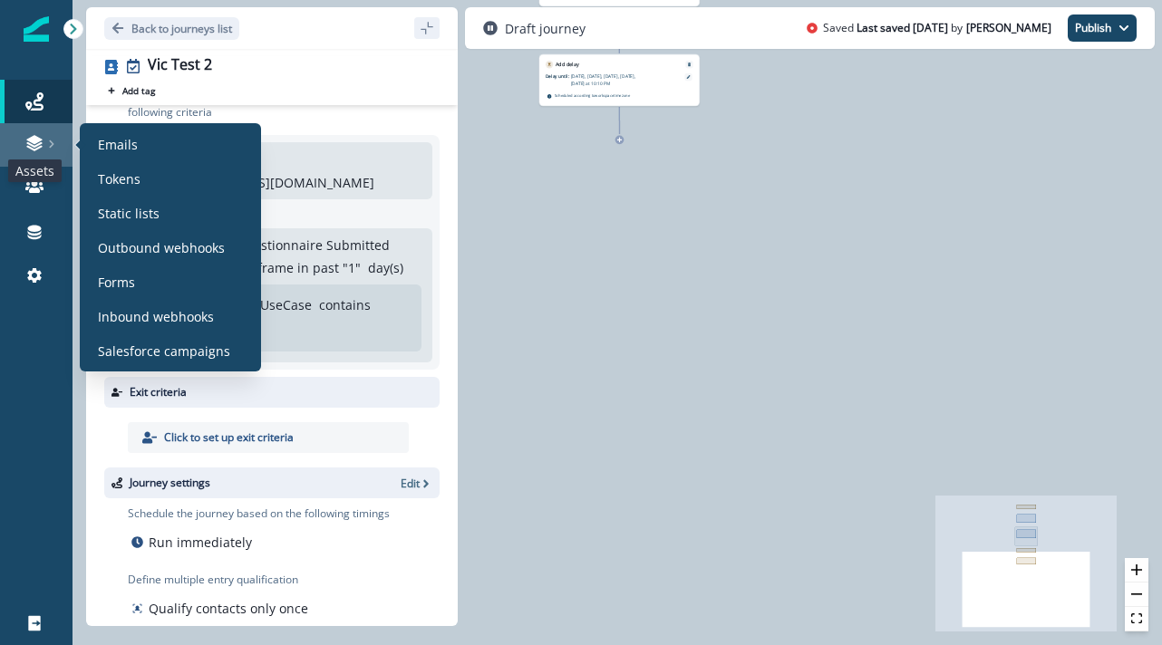
click at [36, 143] on icon at bounding box center [34, 143] width 18 height 18
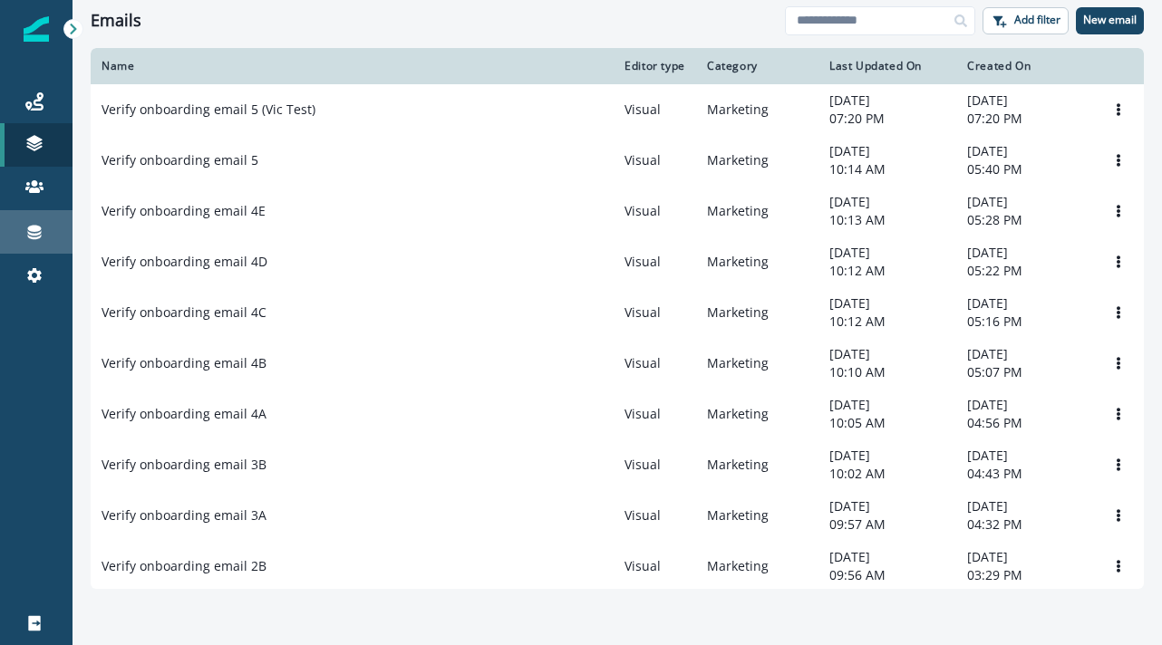
click at [50, 236] on div "Connections" at bounding box center [36, 232] width 58 height 22
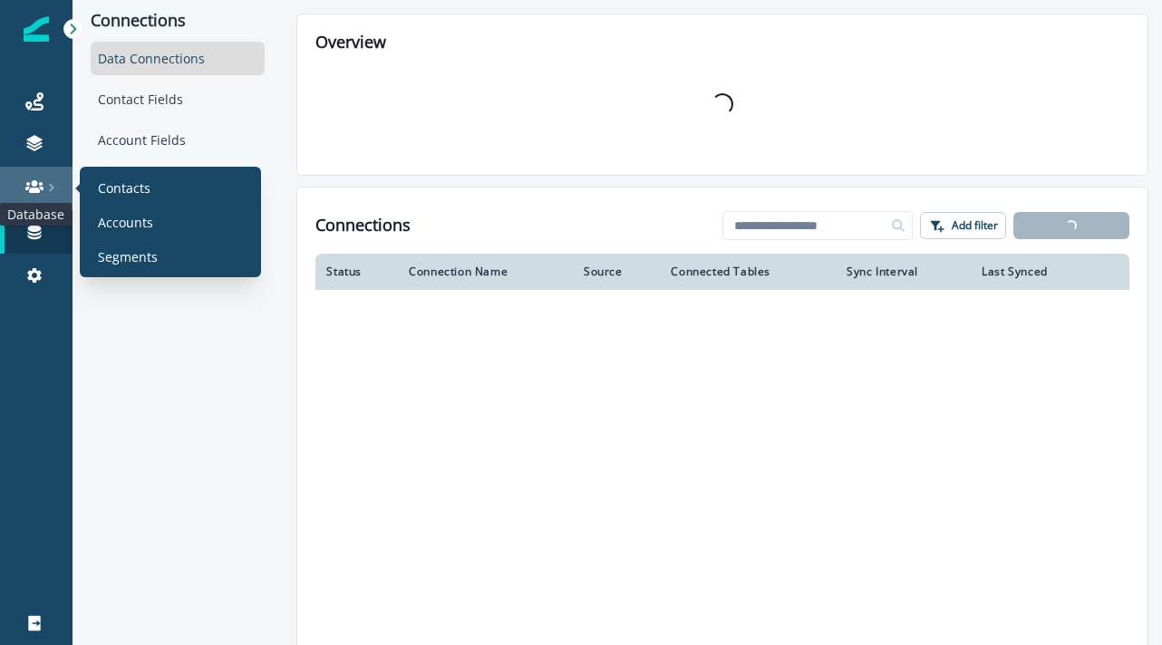
click at [38, 195] on icon at bounding box center [34, 187] width 18 height 18
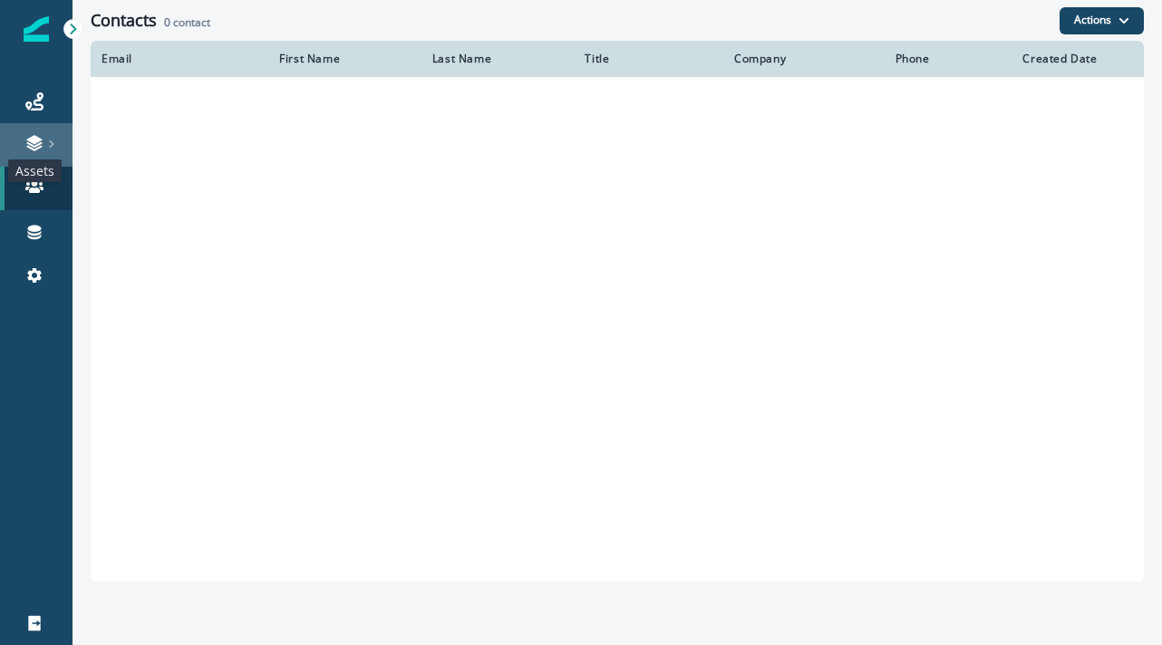
click at [37, 142] on icon at bounding box center [33, 139] width 15 height 9
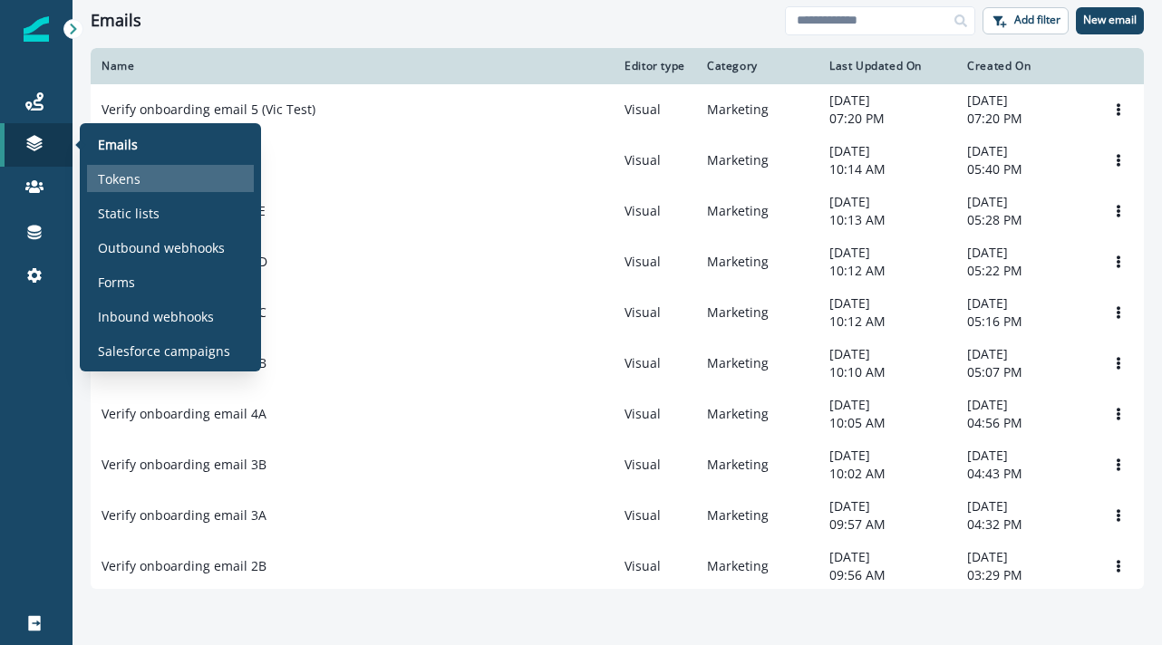
click at [121, 170] on p "Tokens" at bounding box center [119, 178] width 43 height 19
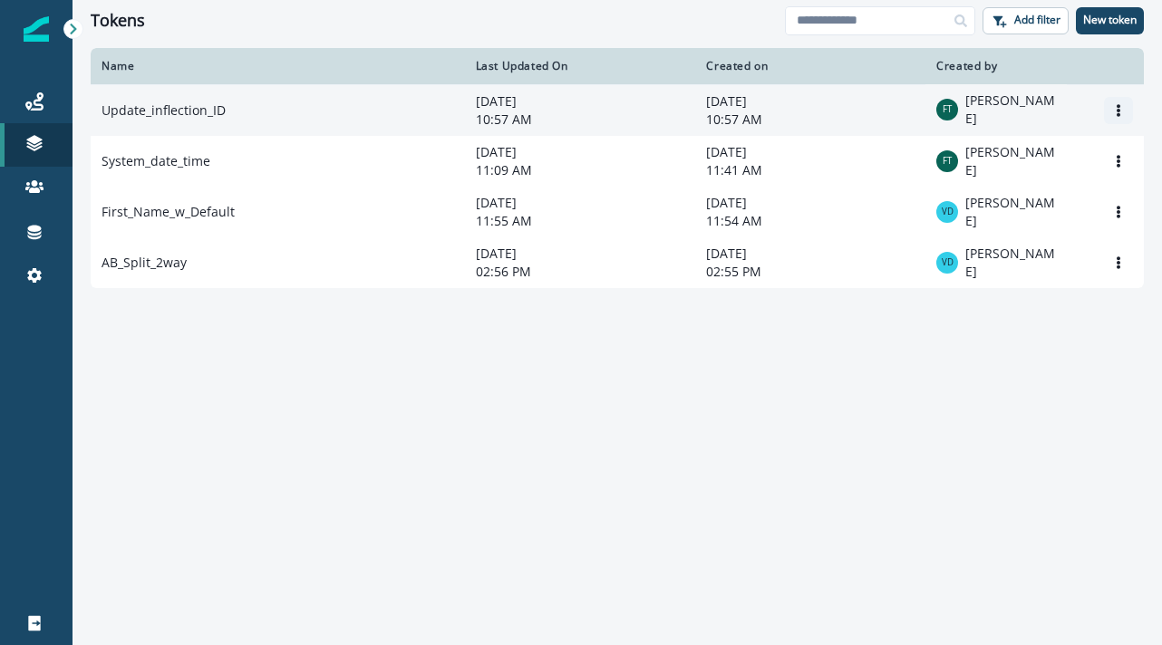
click at [1125, 102] on button "Options" at bounding box center [1118, 110] width 29 height 27
click at [991, 178] on button "Remove" at bounding box center [1030, 183] width 201 height 29
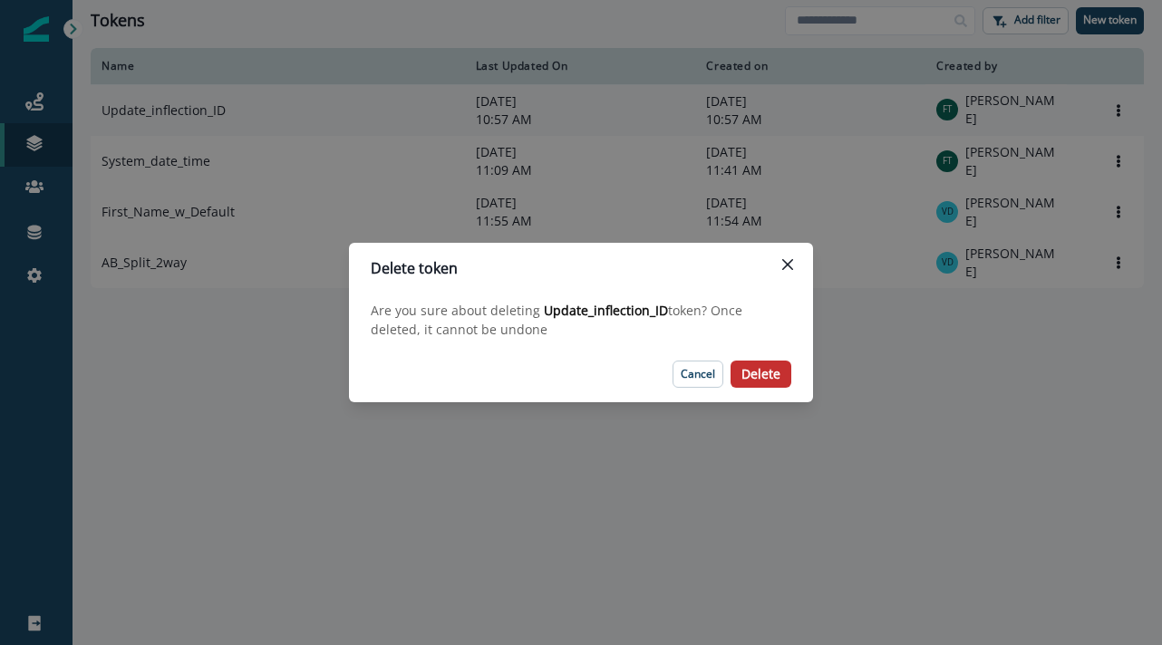
click at [762, 373] on p "Delete" at bounding box center [760, 374] width 39 height 15
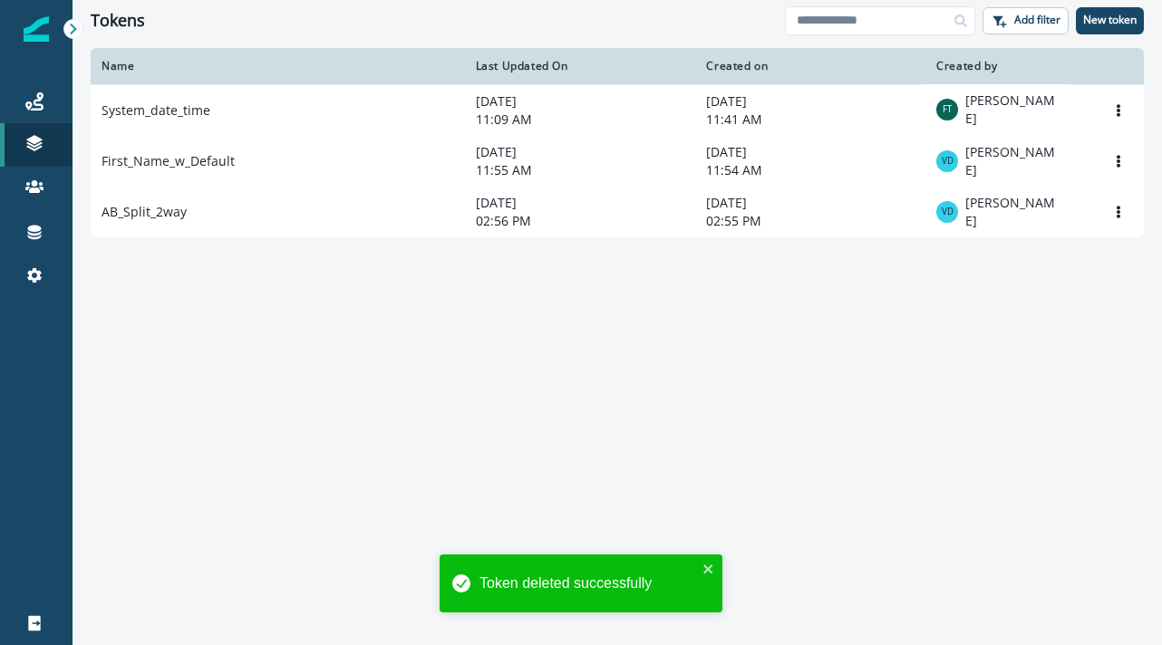
click at [420, 336] on div "Name Last Updated On Created on Created by System_date_time [DATE] 11:09 AM [DA…" at bounding box center [616, 345] width 1089 height 595
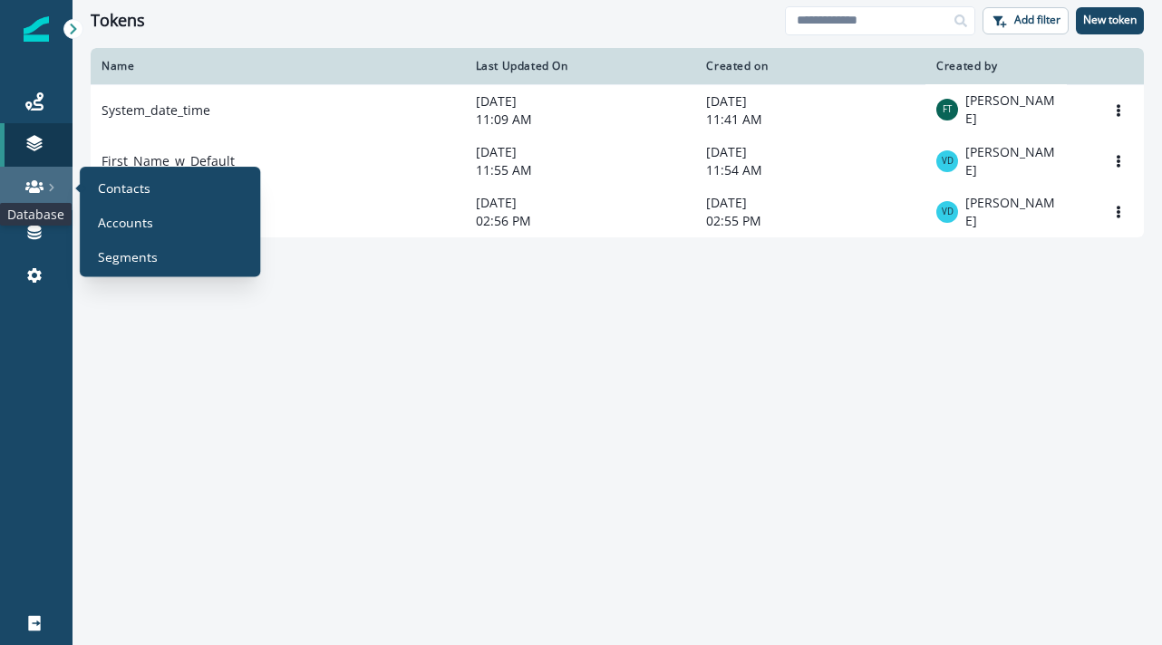
click at [41, 187] on icon at bounding box center [34, 186] width 18 height 13
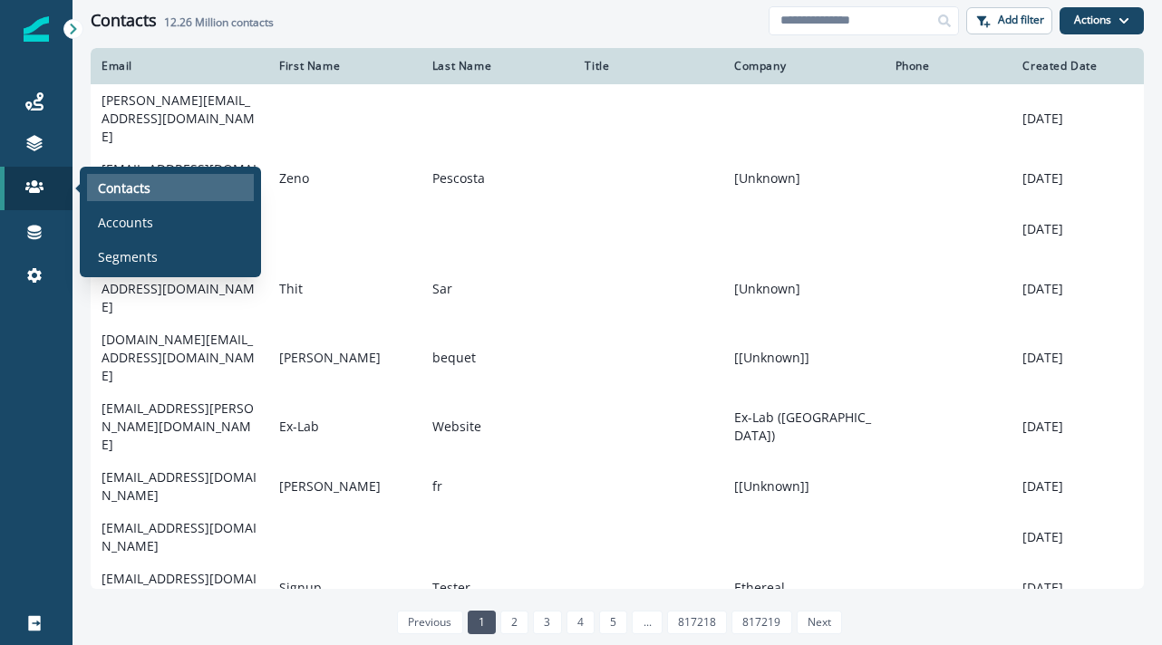
click at [140, 182] on p "Contacts" at bounding box center [124, 187] width 53 height 19
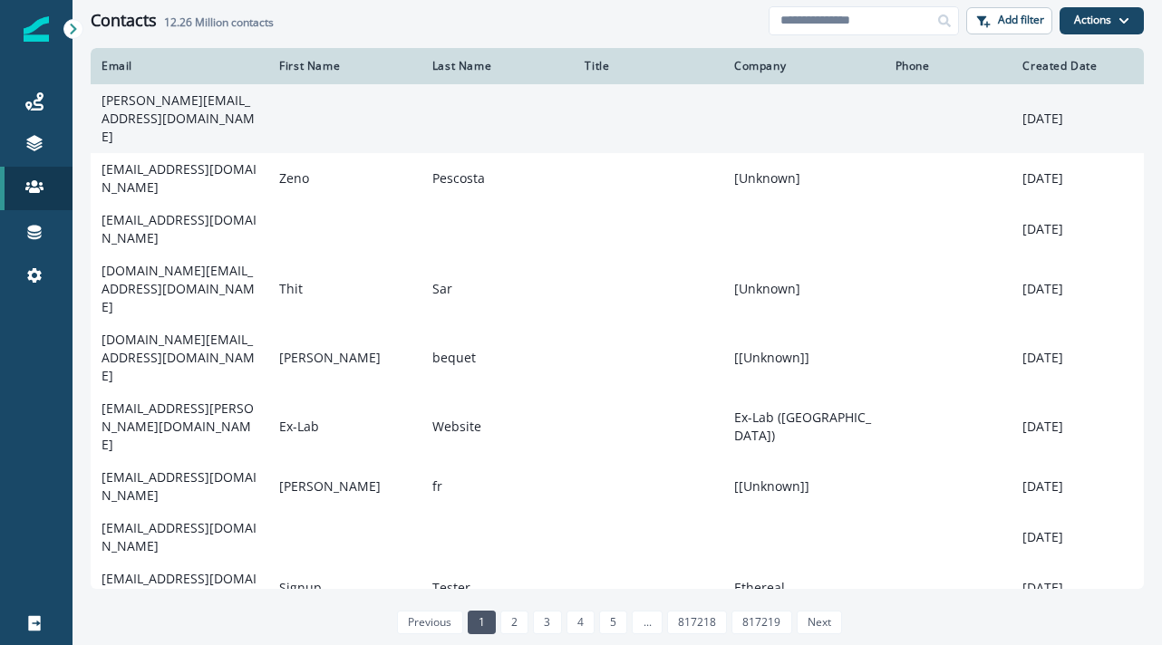
click at [160, 97] on td "[PERSON_NAME][EMAIL_ADDRESS][DOMAIN_NAME]" at bounding box center [180, 118] width 178 height 69
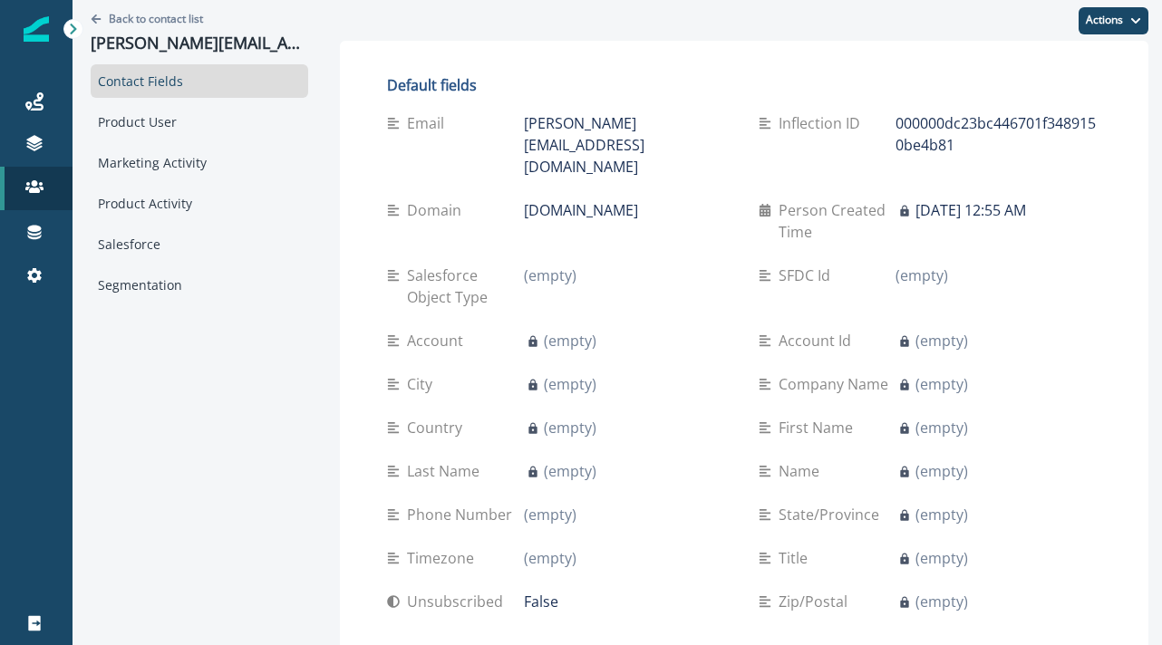
click at [907, 118] on p "000000dc23bc446701f3489150be4b81" at bounding box center [998, 133] width 206 height 43
click at [764, 122] on icon at bounding box center [764, 123] width 13 height 13
click at [876, 116] on div "Inflection ID" at bounding box center [826, 123] width 137 height 22
click at [1084, 13] on button "Actions" at bounding box center [1113, 20] width 70 height 27
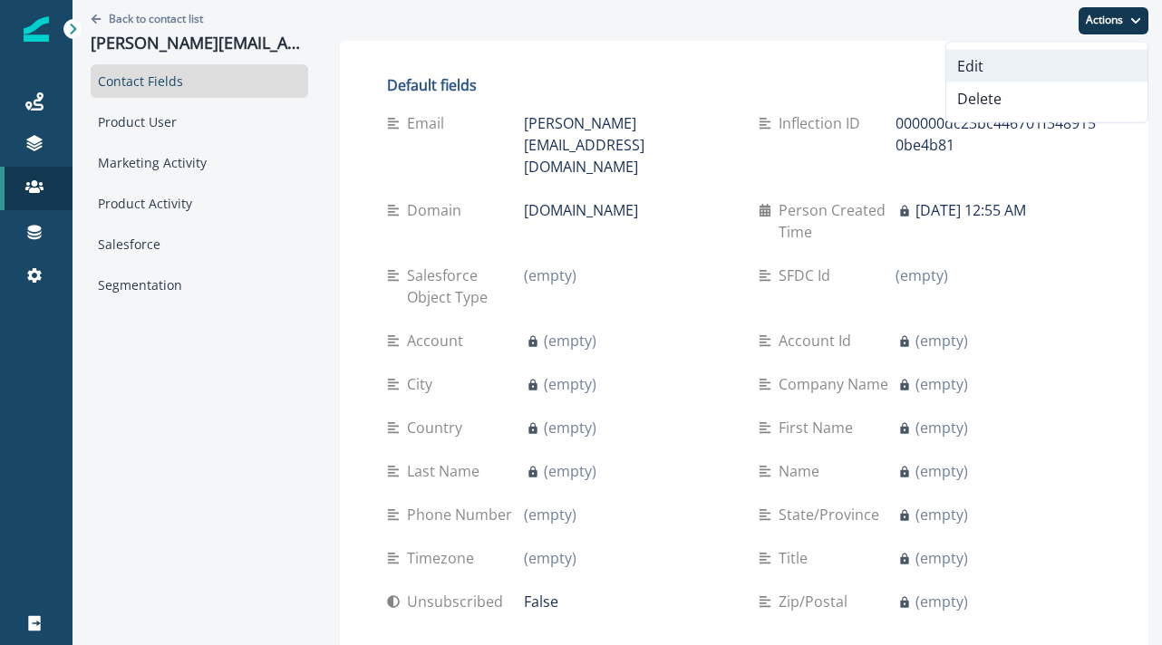
click at [1041, 62] on button "Edit" at bounding box center [1046, 66] width 201 height 33
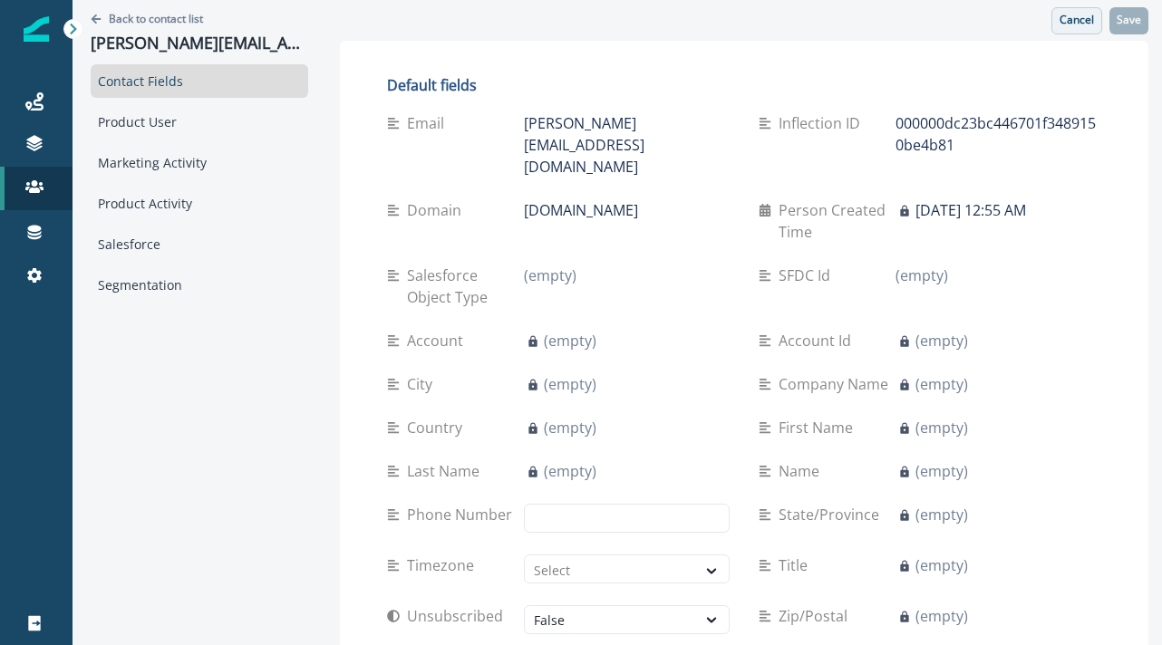
click at [1079, 23] on p "Cancel" at bounding box center [1076, 20] width 34 height 13
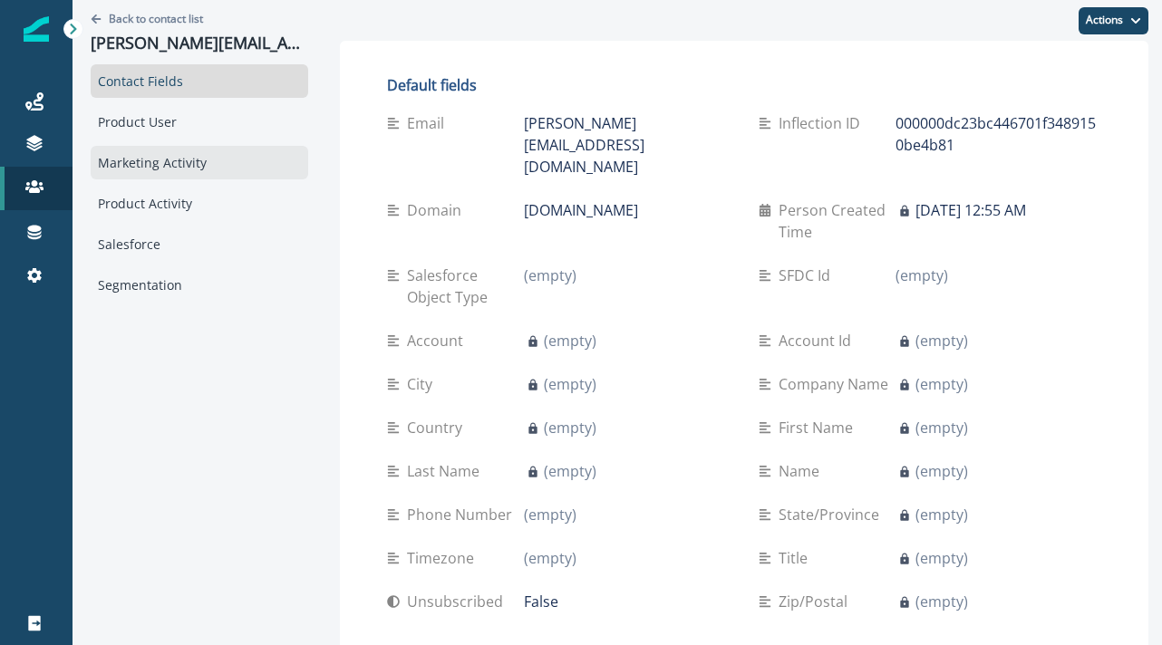
click at [178, 155] on div "Marketing Activity" at bounding box center [199, 163] width 217 height 34
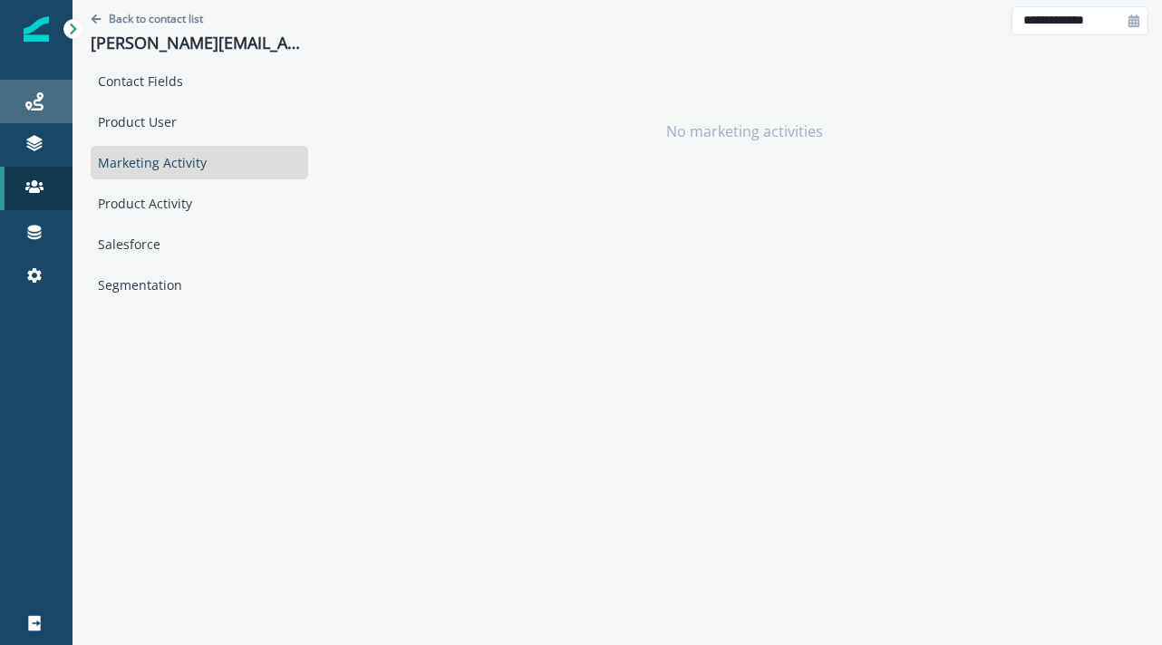
click at [61, 94] on div "Journeys" at bounding box center [36, 102] width 58 height 22
